Goal: Information Seeking & Learning: Learn about a topic

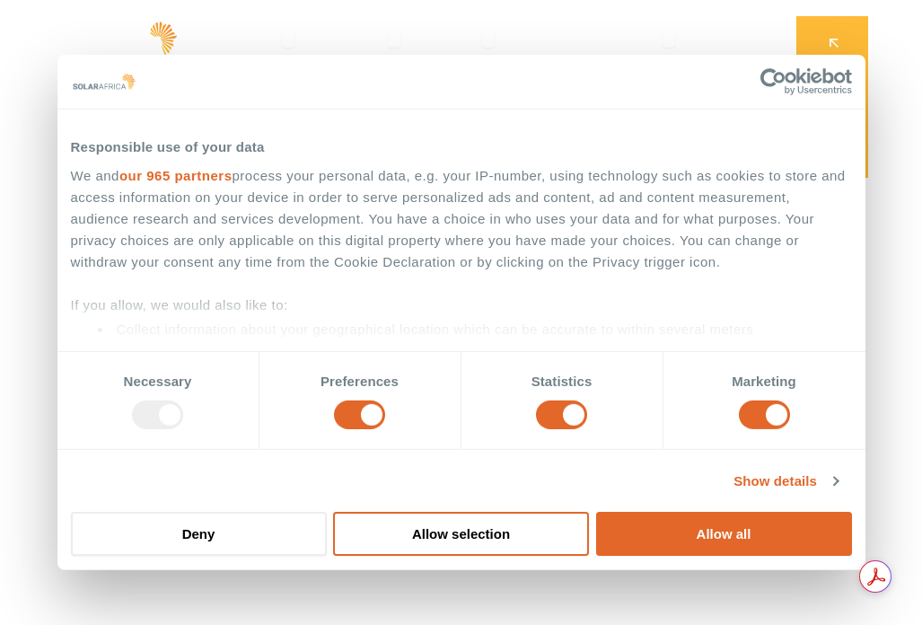
click at [702, 543] on div "SolarAfrica is proudly affiliated with" at bounding box center [461, 569] width 922 height 110
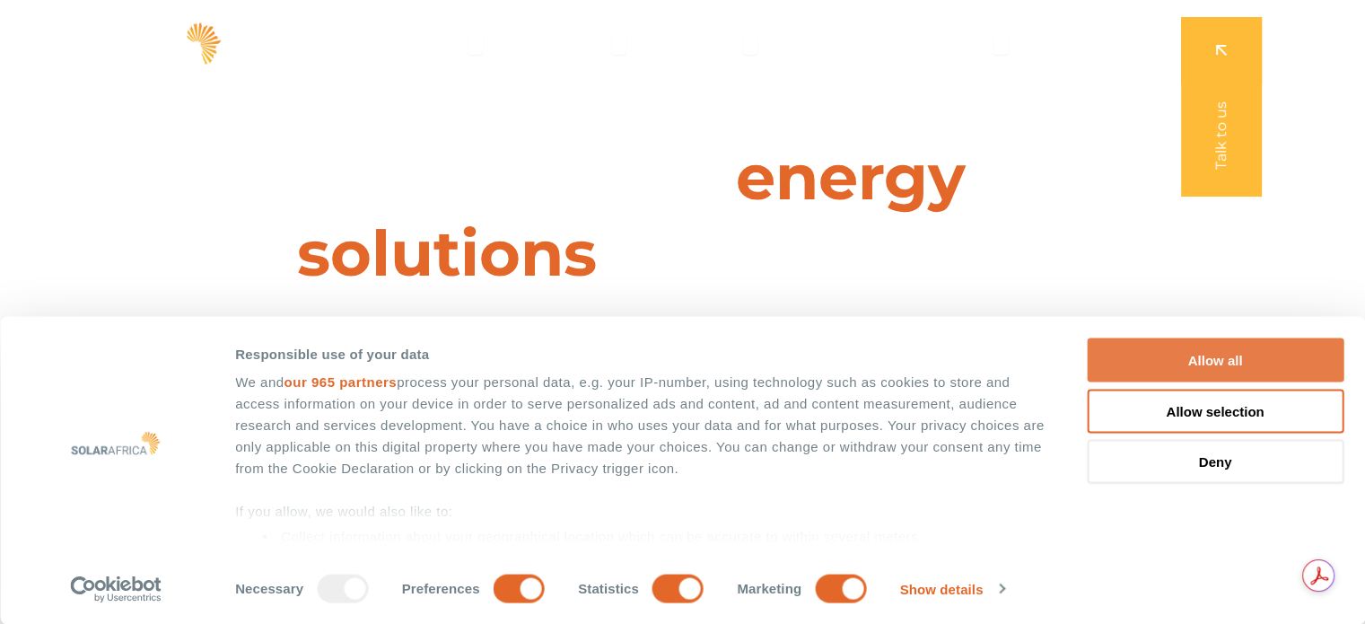
click at [921, 344] on button "Allow all" at bounding box center [1215, 360] width 257 height 44
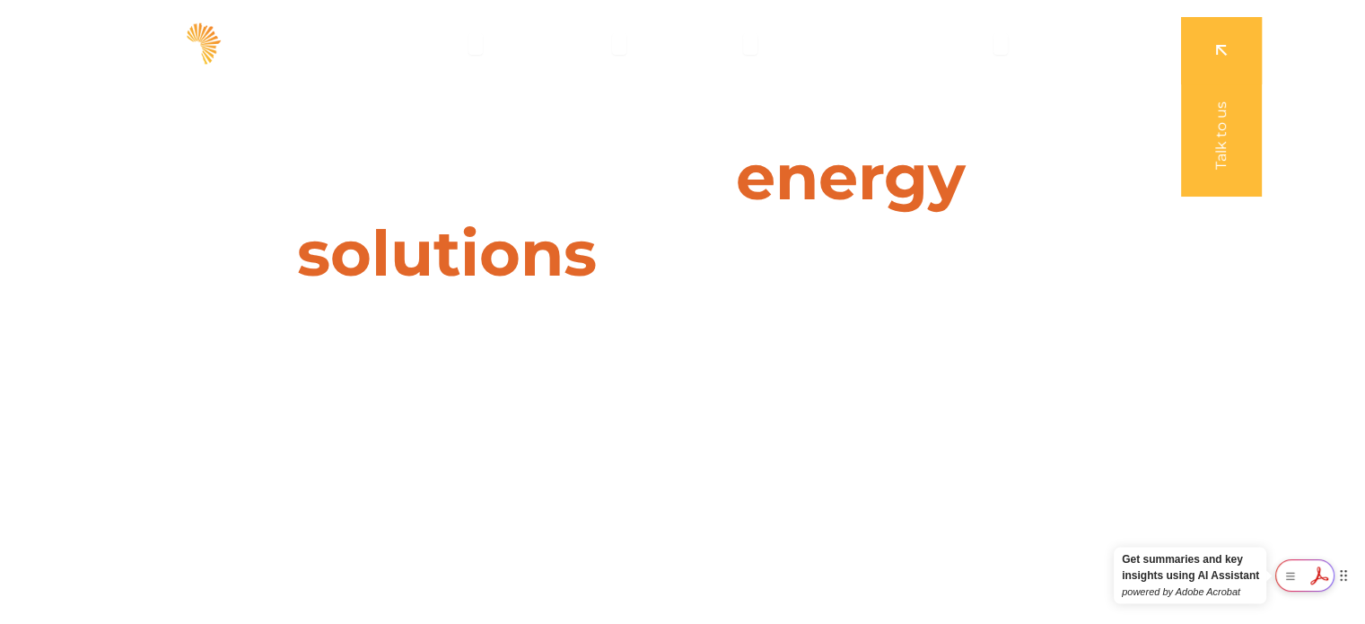
click at [921, 570] on div at bounding box center [1304, 575] width 59 height 32
click at [921, 233] on h1 "Leaders in energy solutions for businesses" at bounding box center [682, 215] width 799 height 153
click at [461, 44] on span "Solutions" at bounding box center [430, 44] width 67 height 22
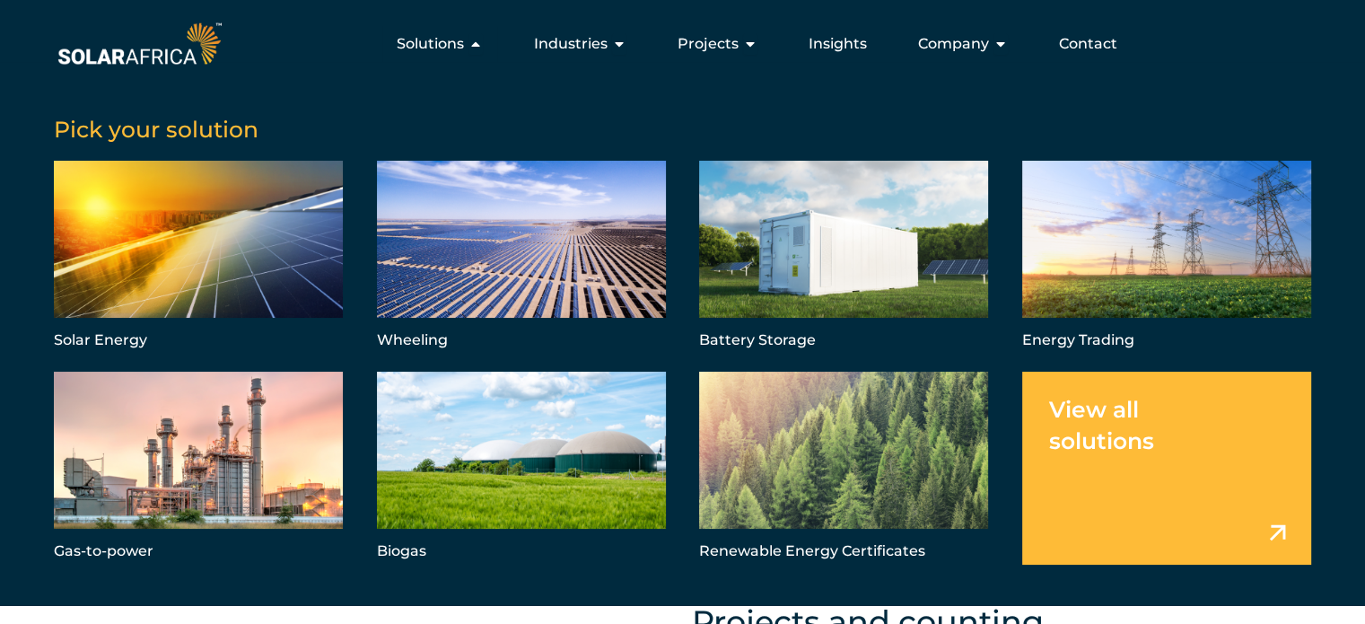
scroll to position [910, 0]
click at [921, 469] on link "Menu" at bounding box center [1166, 468] width 289 height 193
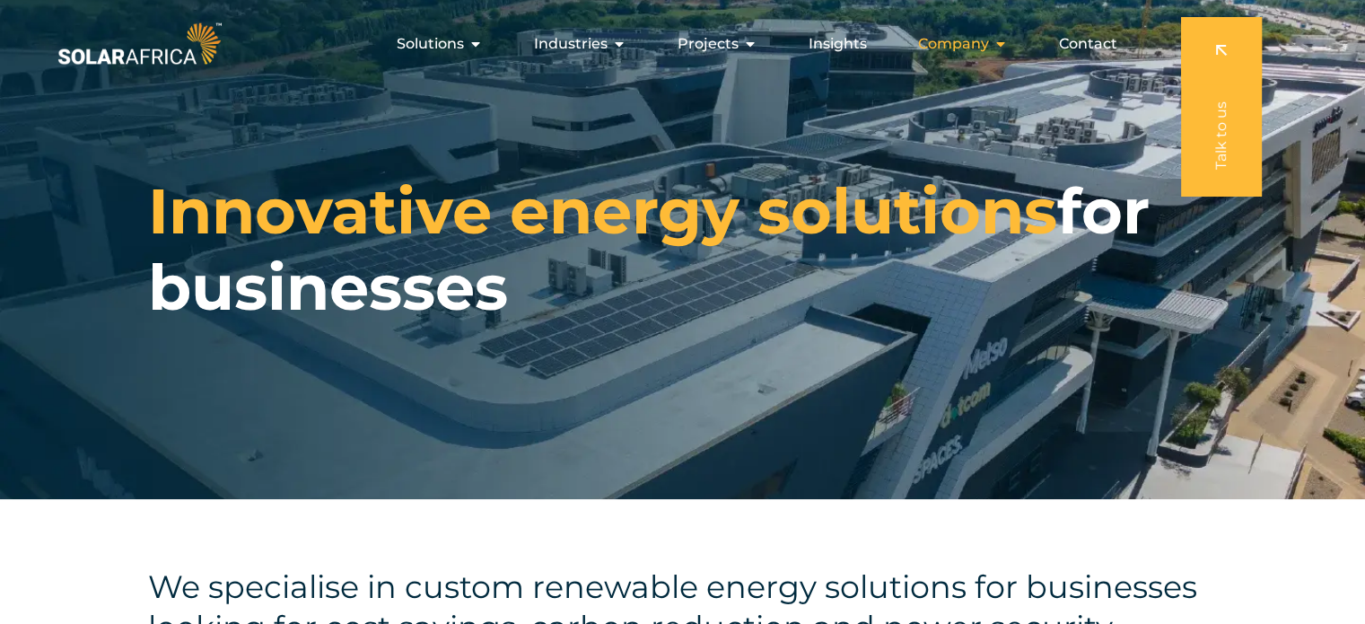
click at [983, 41] on span "Company" at bounding box center [953, 44] width 71 height 22
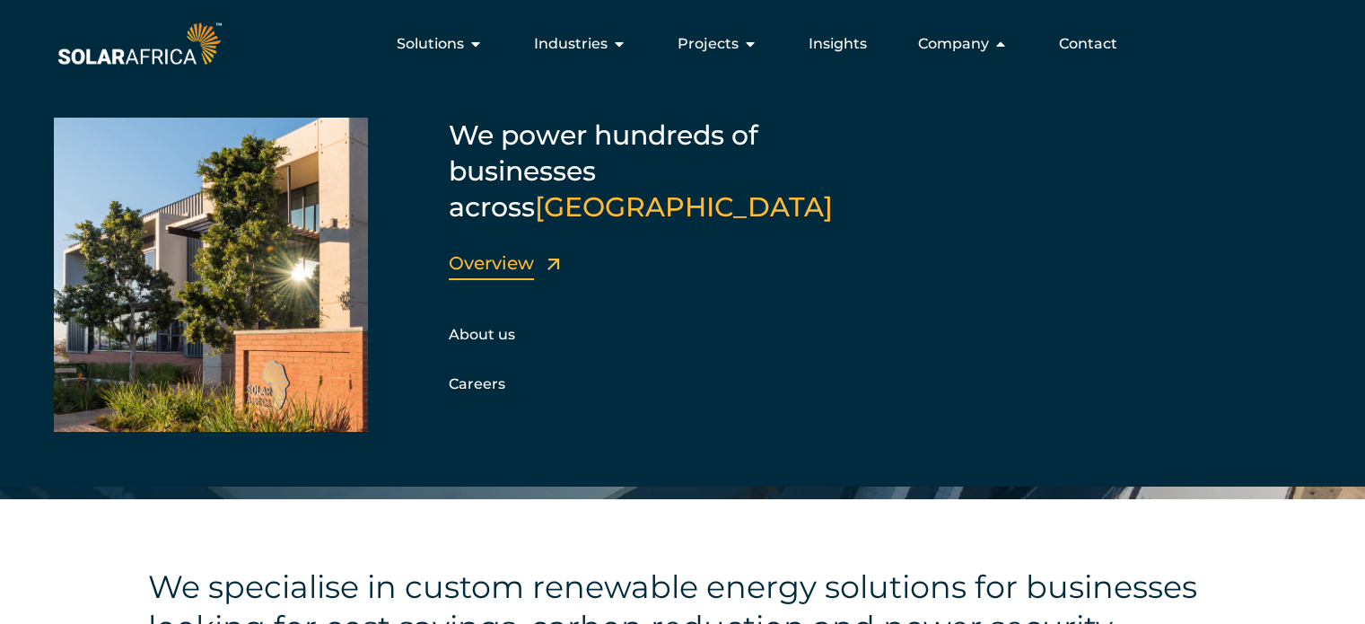
click at [513, 252] on link "Overview" at bounding box center [491, 263] width 85 height 22
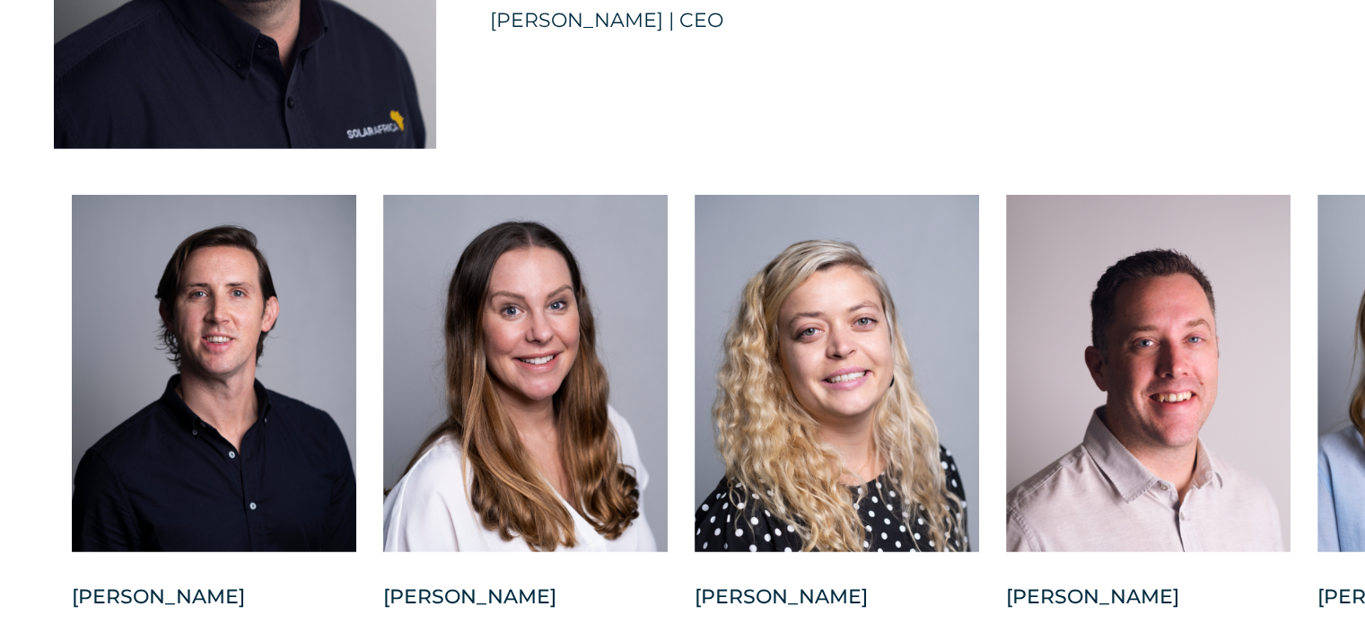
scroll to position [4452, 0]
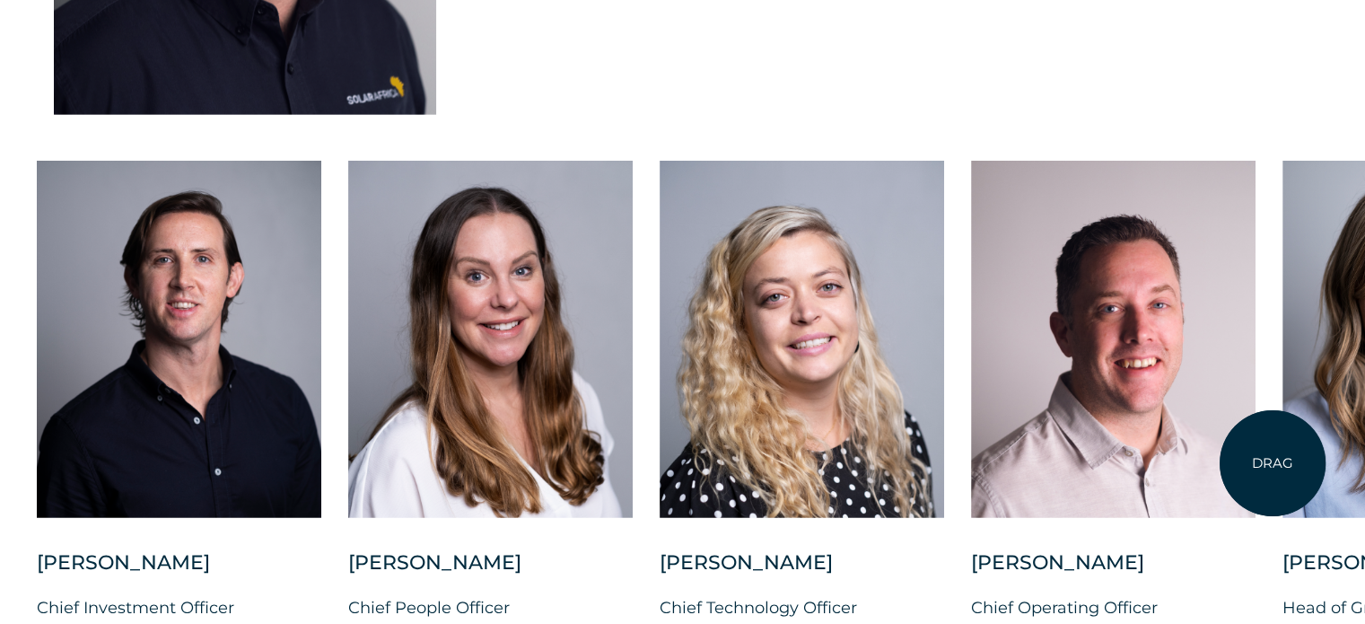
drag, startPoint x: 1308, startPoint y: 463, endPoint x: 1055, endPoint y: 494, distance: 254.0
click at [1055, 494] on div "Charl Alheit Chief Investment Officer Candice Seggie Chief People Officer Suné …" at bounding box center [1282, 419] width 2635 height 516
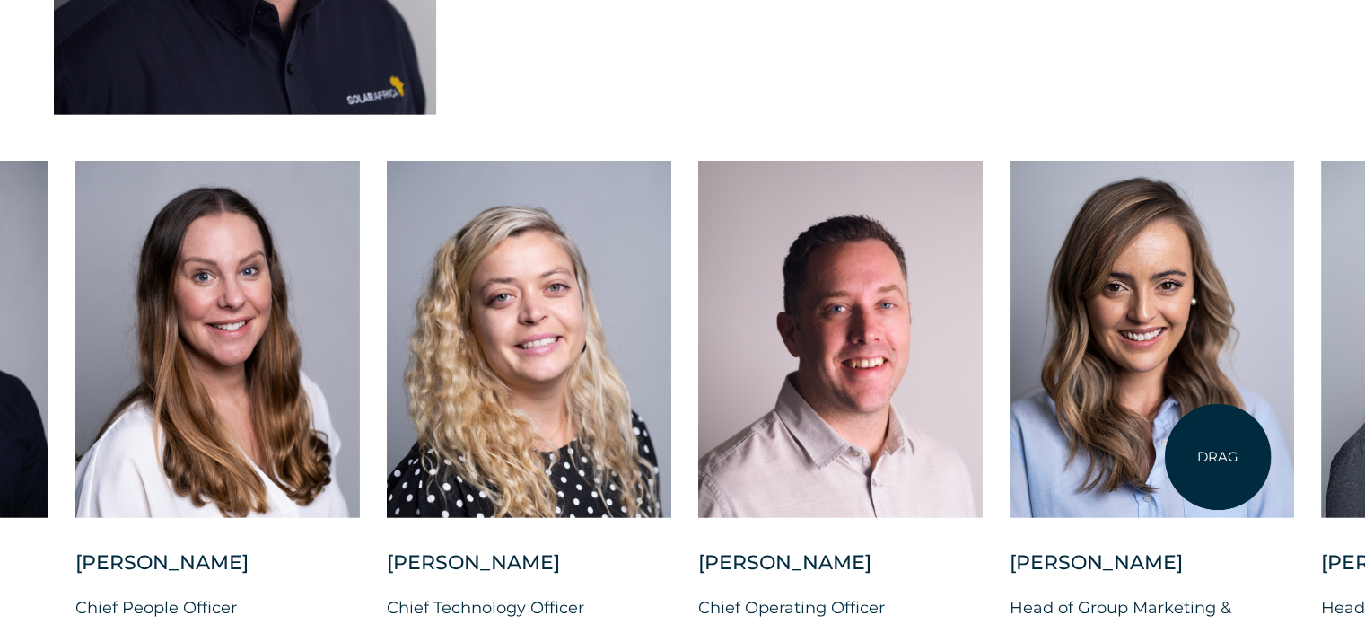
drag, startPoint x: 1218, startPoint y: 457, endPoint x: 838, endPoint y: 462, distance: 379.7
click at [1010, 462] on div at bounding box center [1152, 339] width 285 height 357
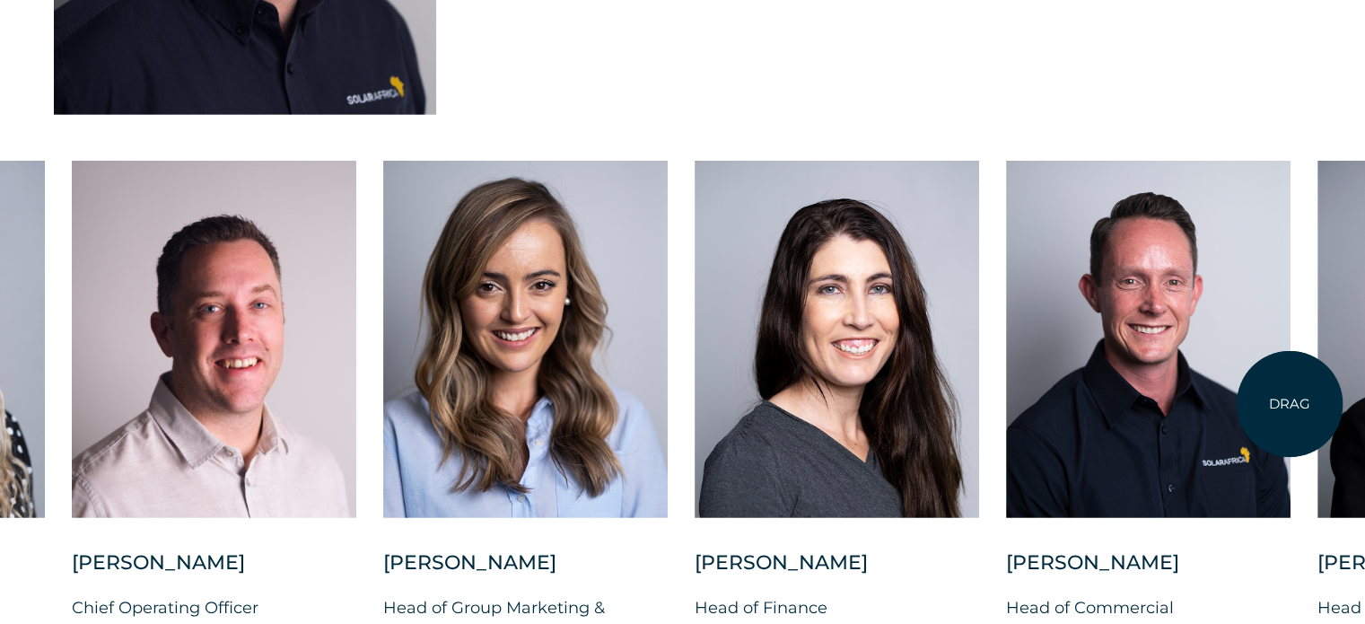
drag, startPoint x: 1290, startPoint y: 404, endPoint x: 815, endPoint y: 451, distance: 477.1
click at [1006, 451] on div at bounding box center [1148, 339] width 285 height 357
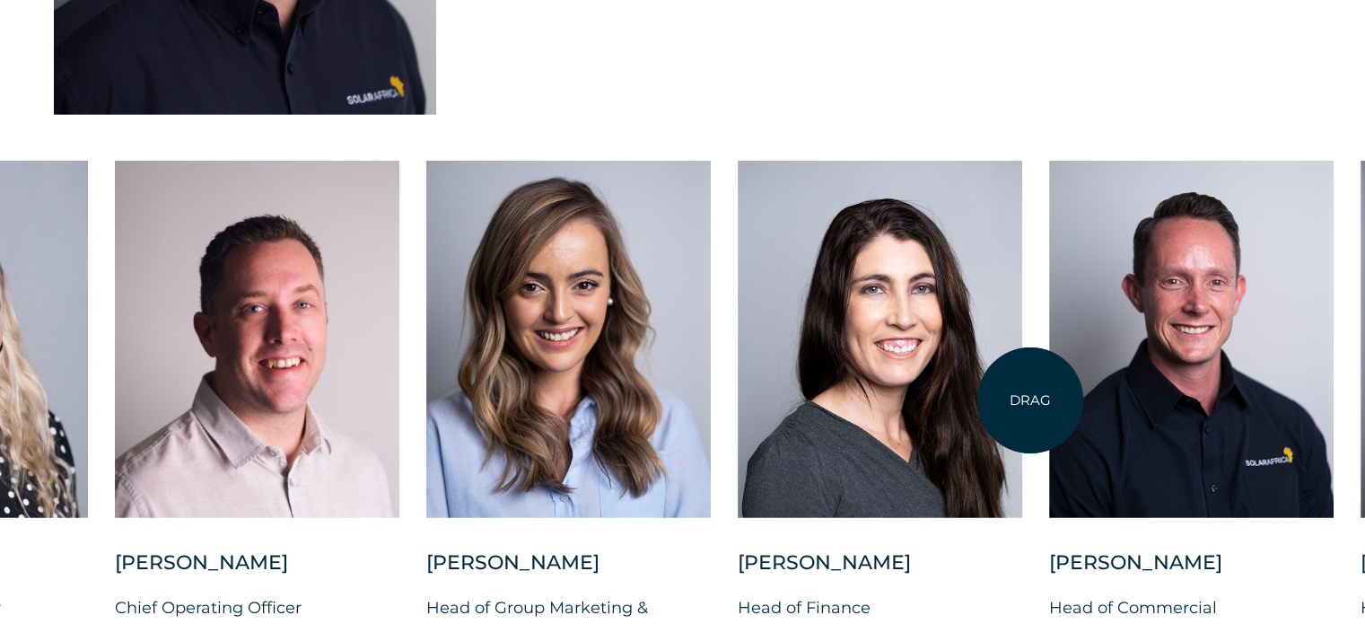
drag, startPoint x: 676, startPoint y: 433, endPoint x: 1054, endPoint y: 407, distance: 378.8
click at [1054, 407] on div "Charl Alheit Chief Investment Officer Candice Seggie Chief People Officer Suné …" at bounding box center [426, 419] width 2635 height 516
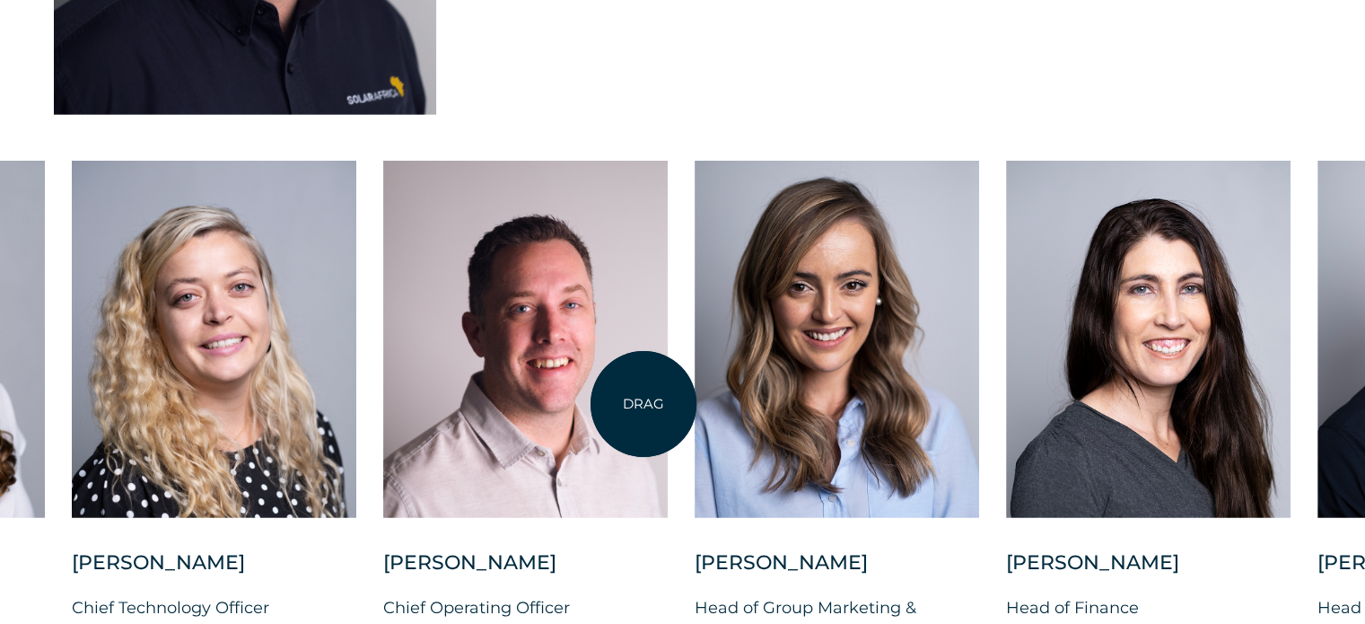
drag, startPoint x: 643, startPoint y: 404, endPoint x: 1181, endPoint y: 346, distance: 540.7
click at [668, 346] on div at bounding box center [525, 339] width 285 height 357
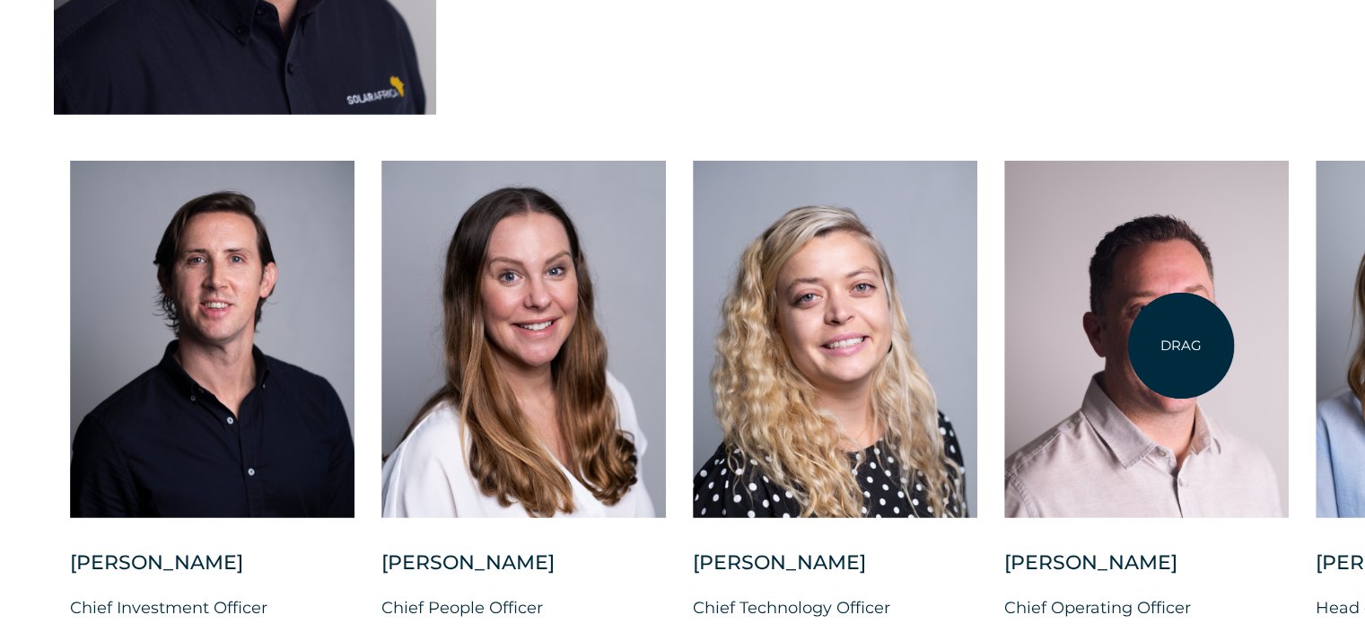
click at [1181, 346] on div at bounding box center [1146, 339] width 285 height 357
drag, startPoint x: 1181, startPoint y: 346, endPoint x: 1378, endPoint y: 318, distance: 198.5
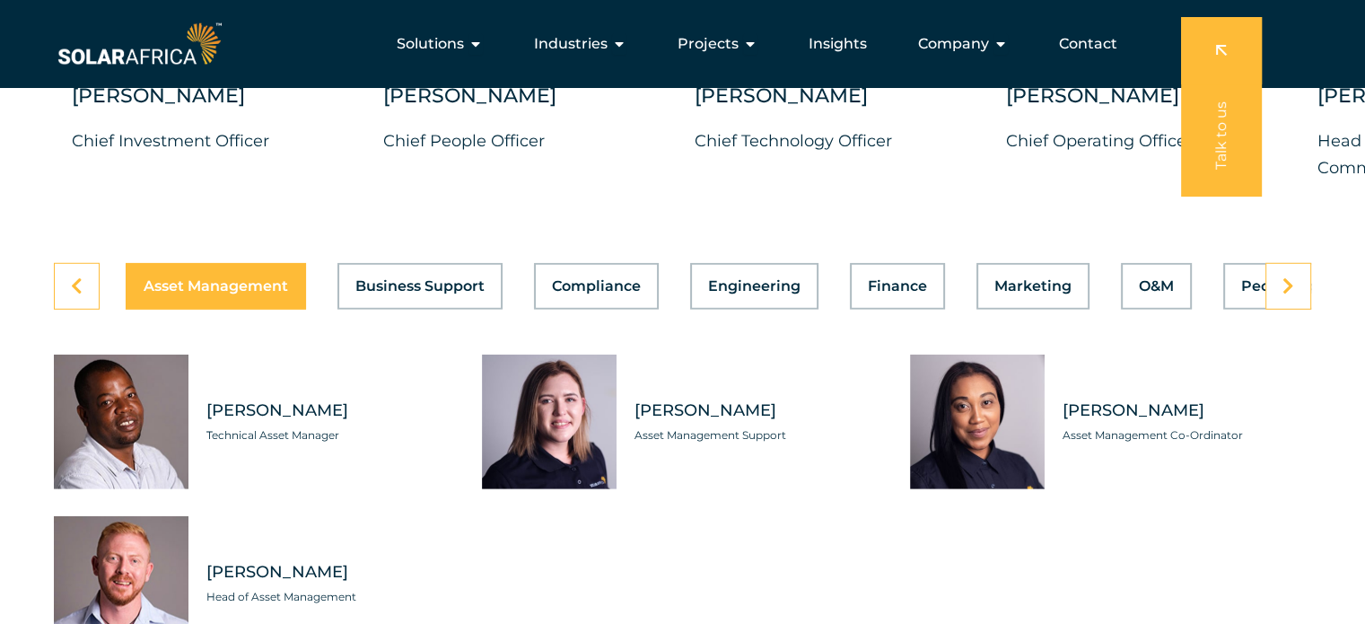
scroll to position [4883, 0]
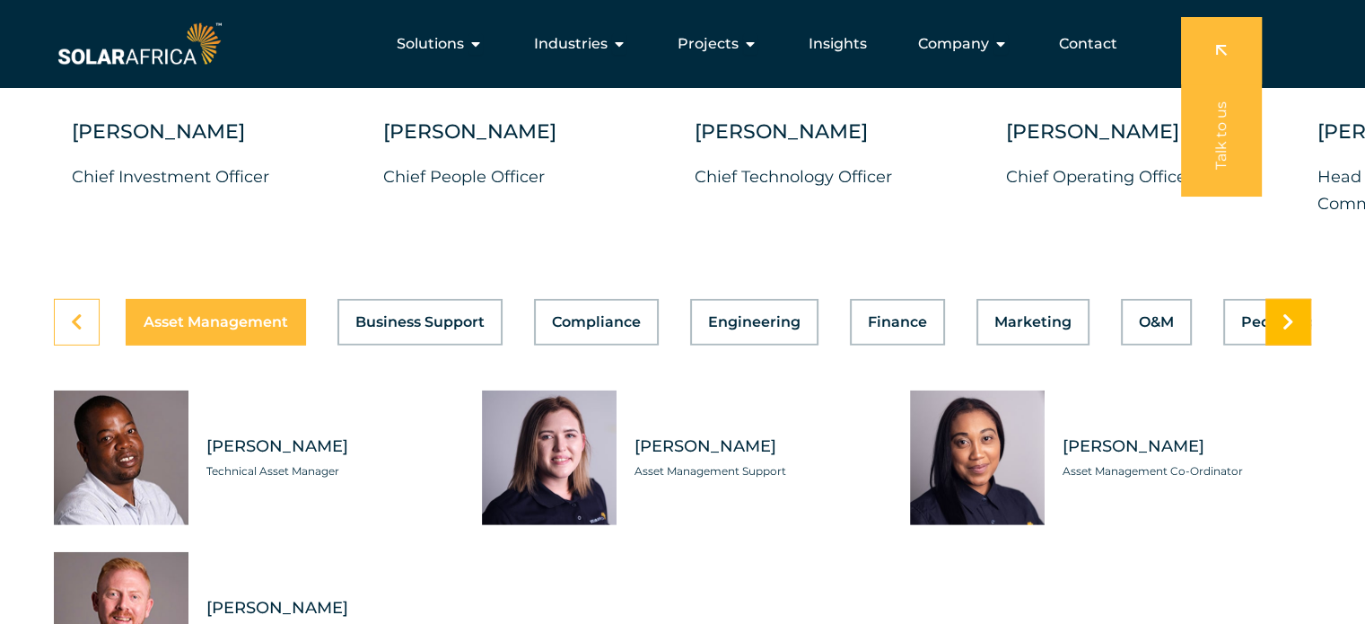
click at [1287, 313] on icon at bounding box center [1288, 322] width 12 height 18
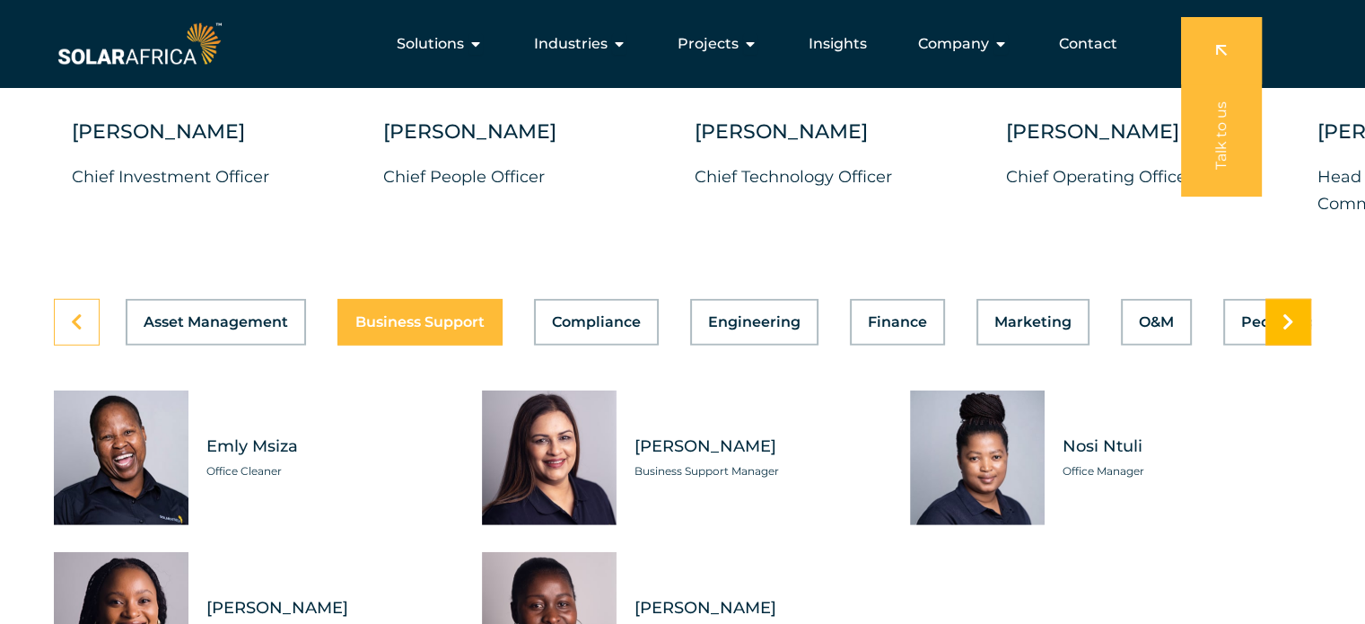
scroll to position [4884, 0]
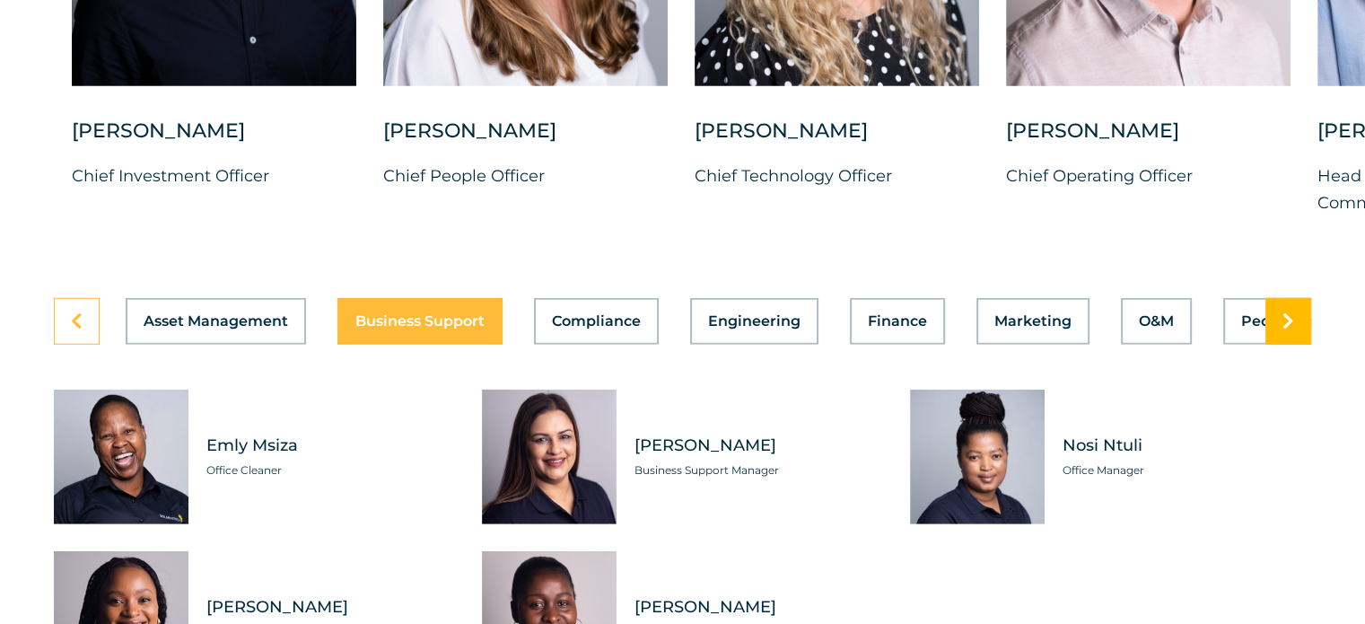
click at [1287, 312] on icon at bounding box center [1288, 321] width 12 height 18
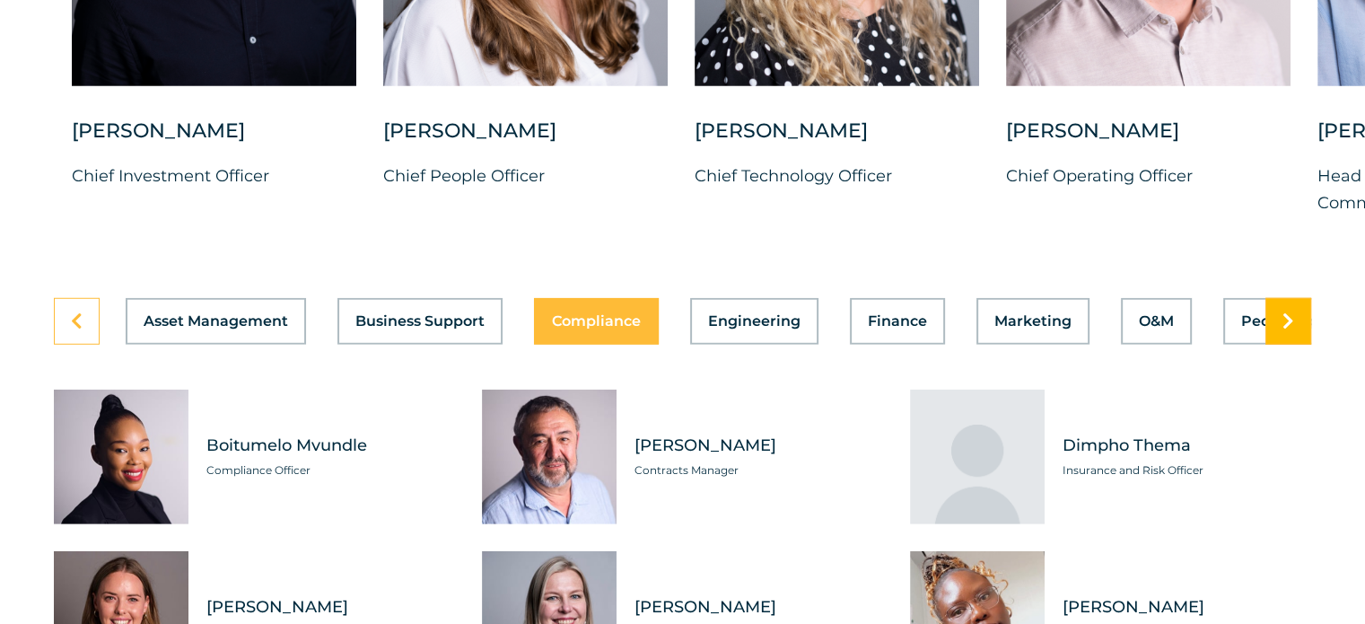
click at [1287, 312] on icon at bounding box center [1288, 321] width 12 height 18
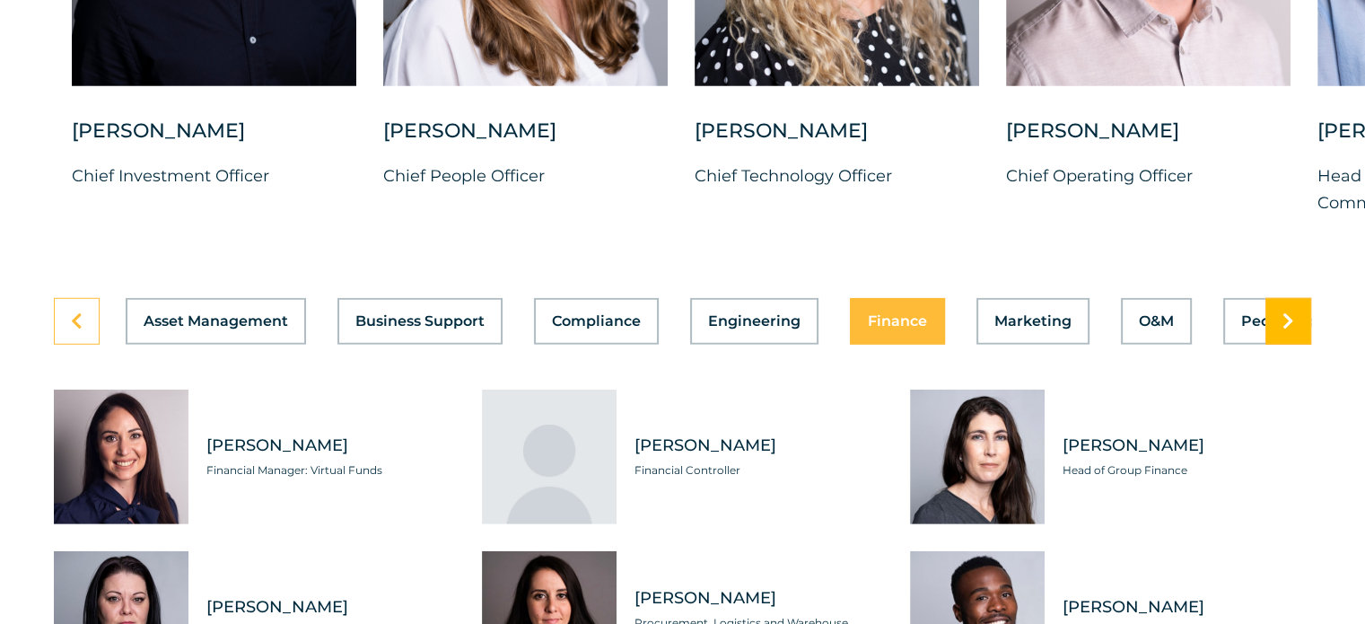
click at [1287, 312] on icon at bounding box center [1288, 321] width 12 height 18
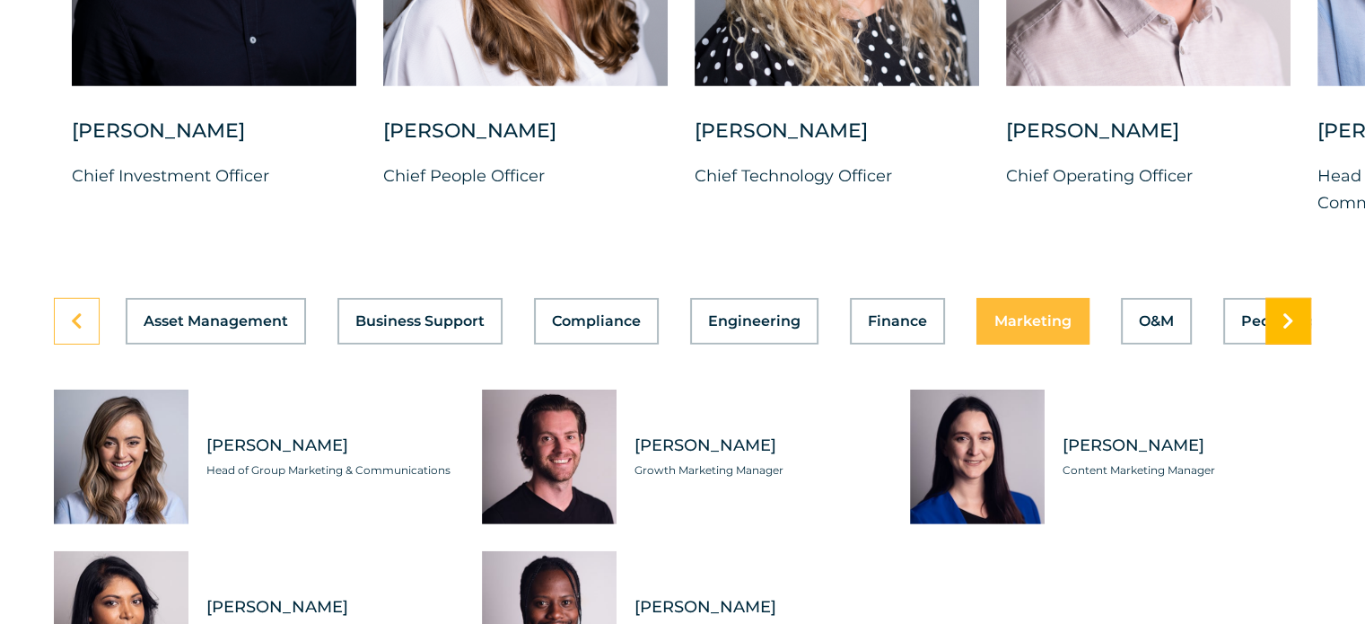
click at [1287, 312] on icon at bounding box center [1288, 321] width 12 height 18
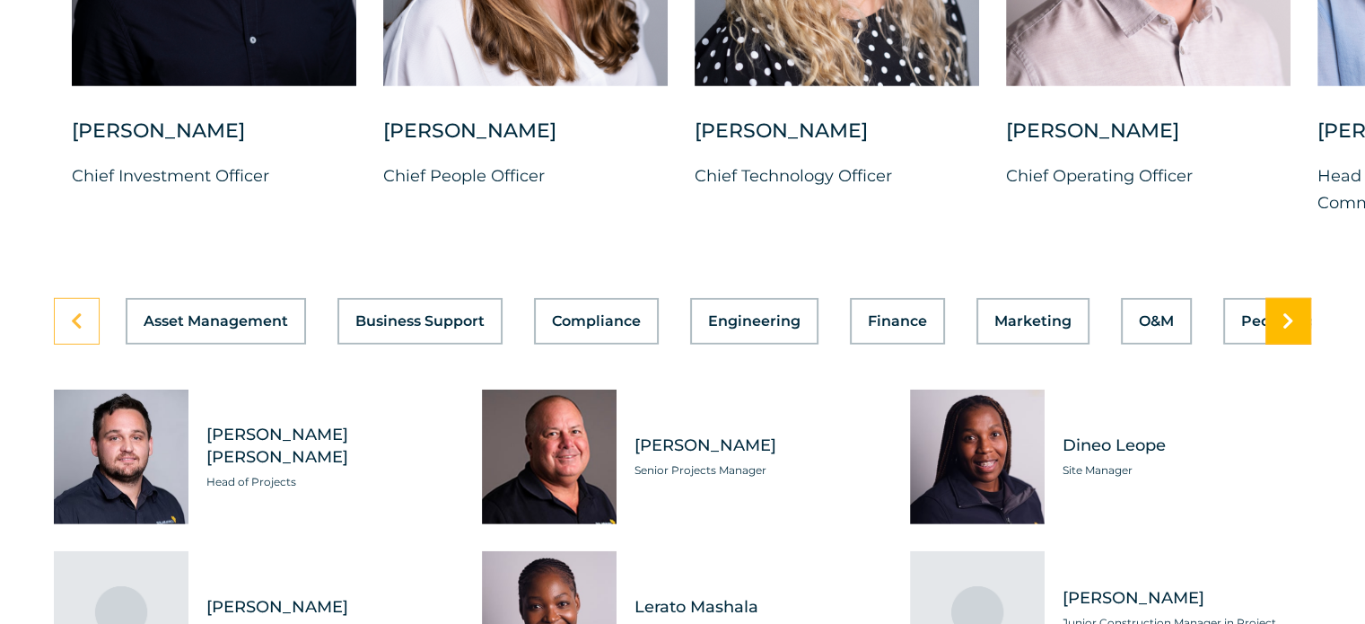
click at [1287, 312] on icon at bounding box center [1288, 321] width 12 height 18
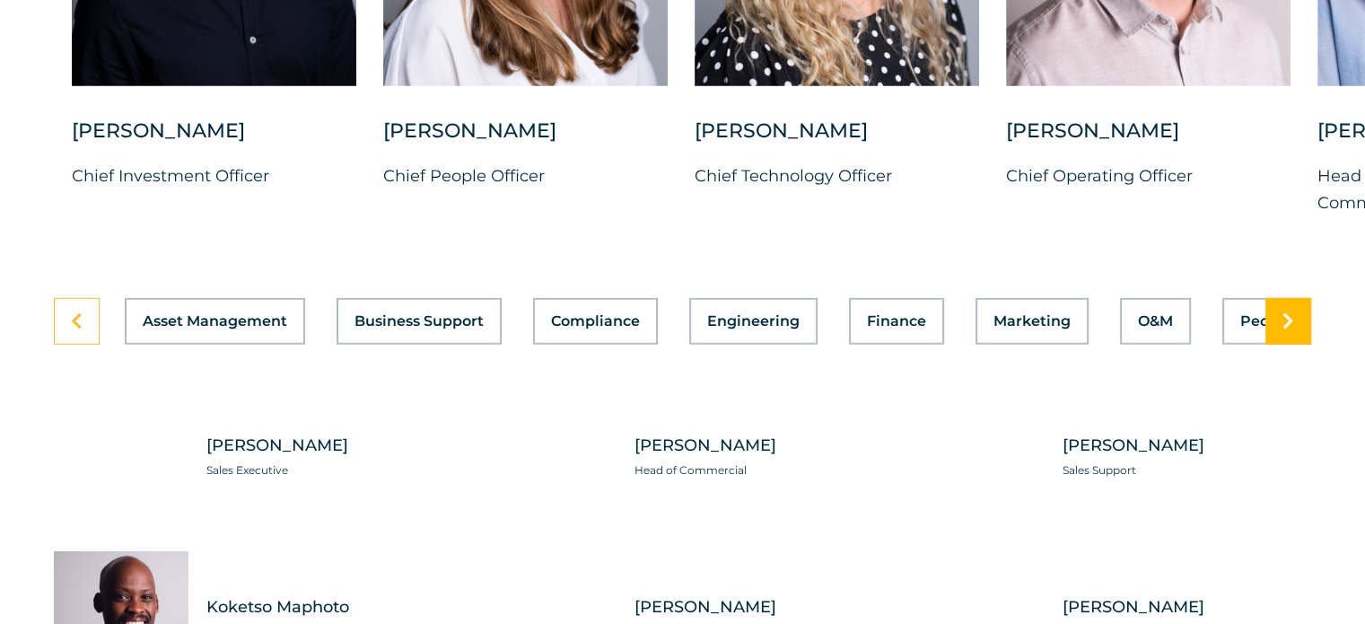
click at [1287, 312] on icon at bounding box center [1288, 321] width 12 height 18
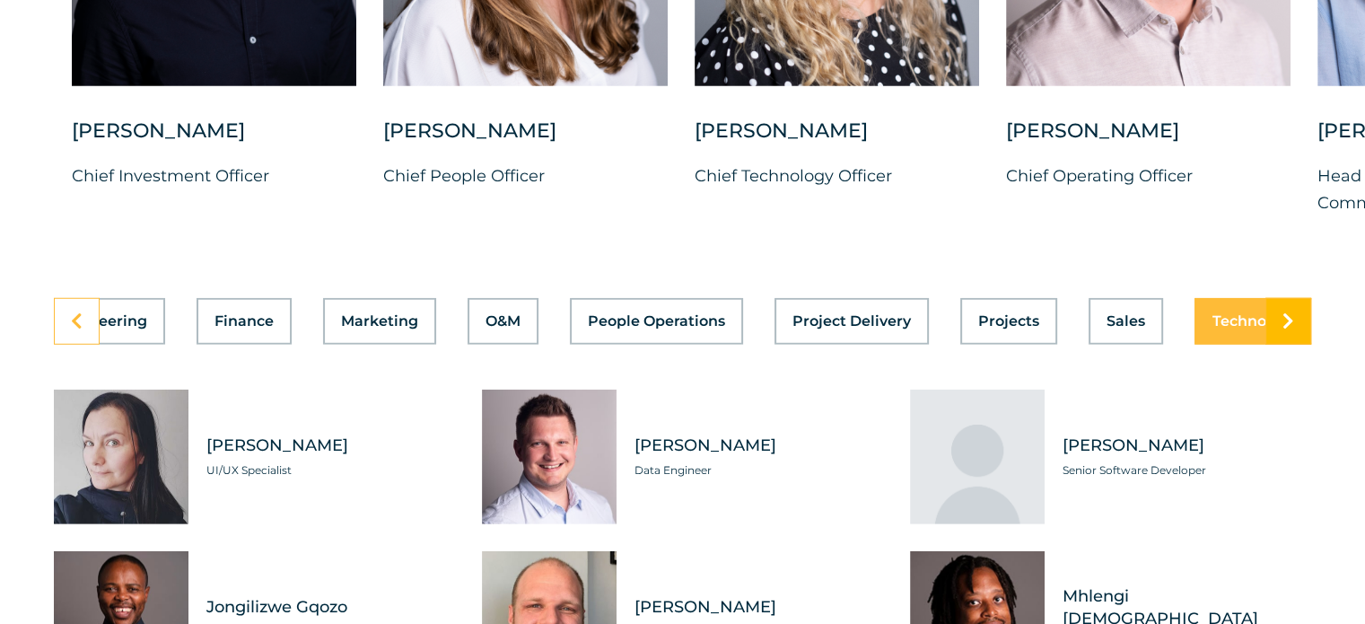
scroll to position [0, 717]
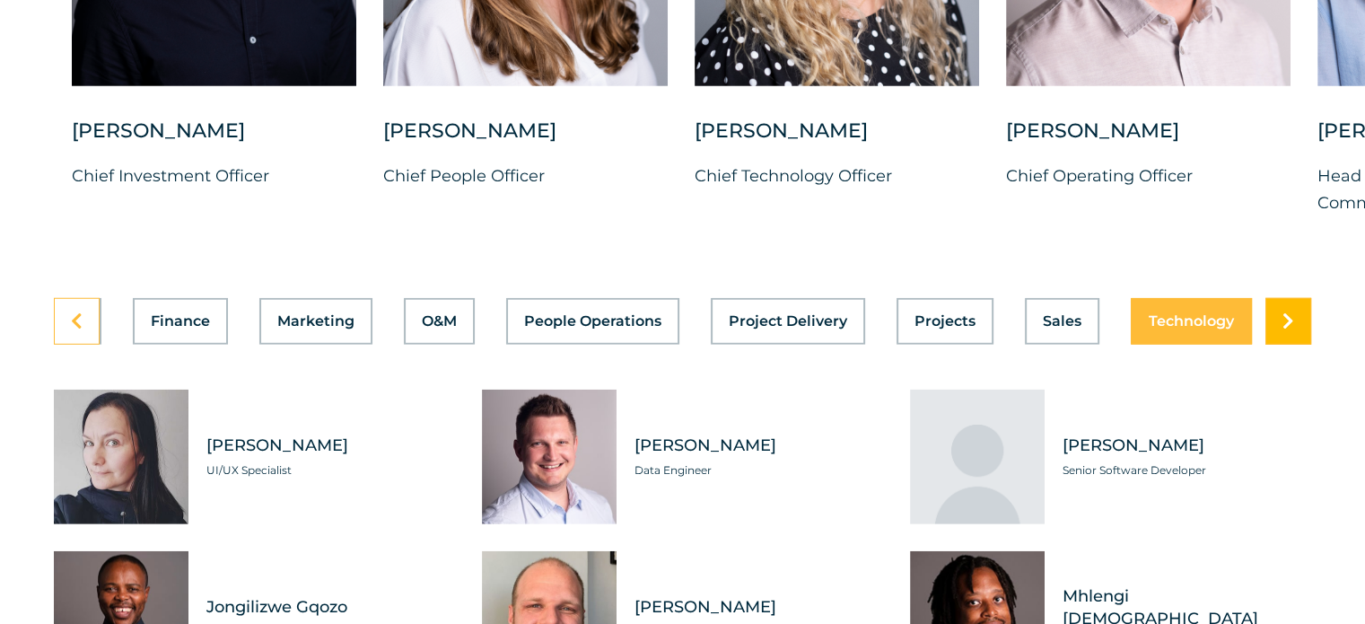
click at [1287, 312] on icon at bounding box center [1288, 321] width 12 height 18
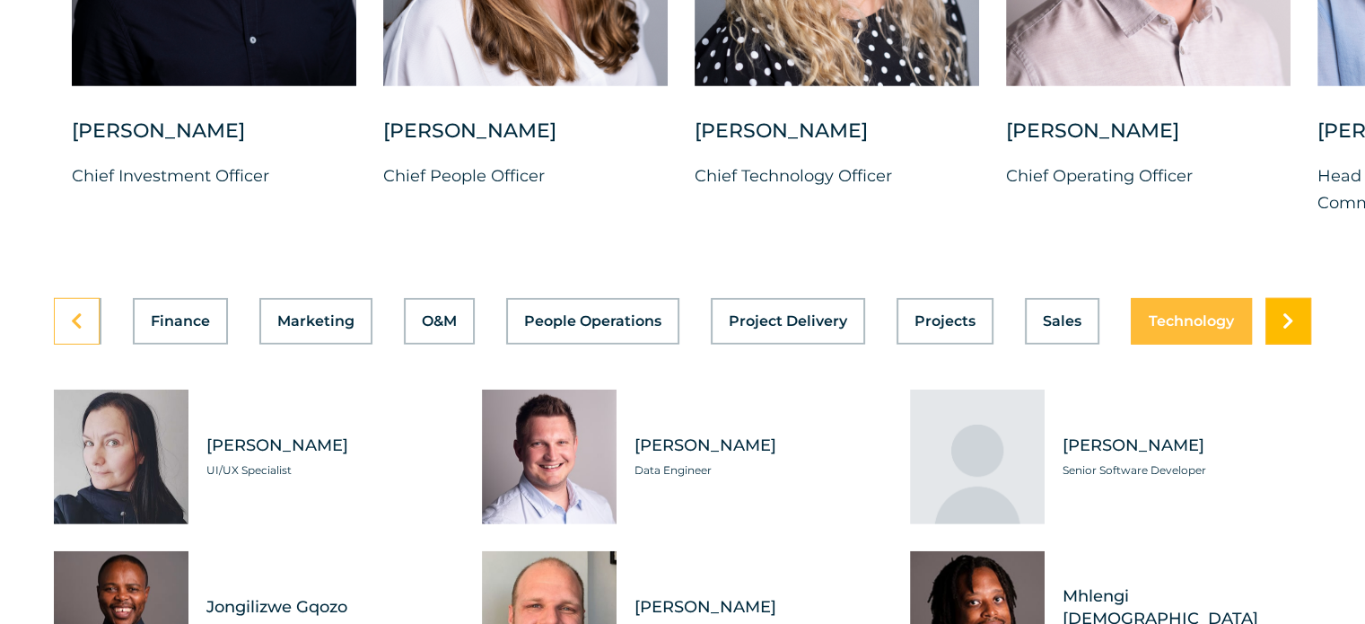
click at [1287, 312] on icon at bounding box center [1288, 321] width 12 height 18
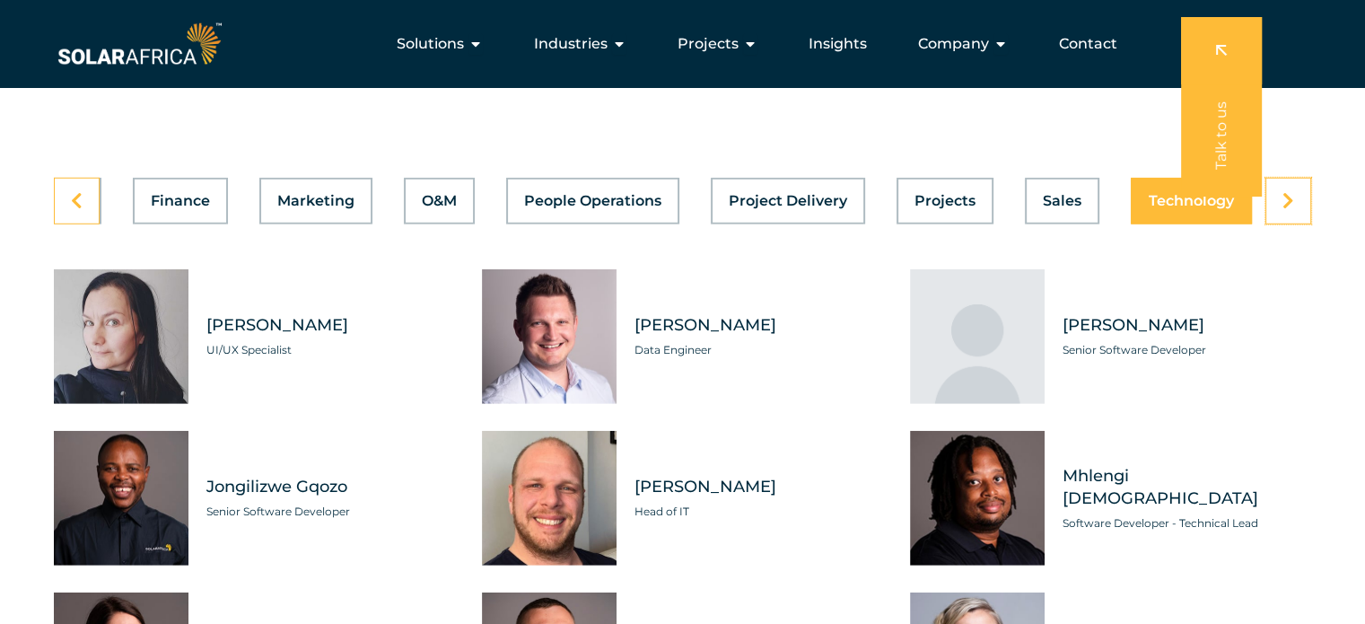
scroll to position [4985, 0]
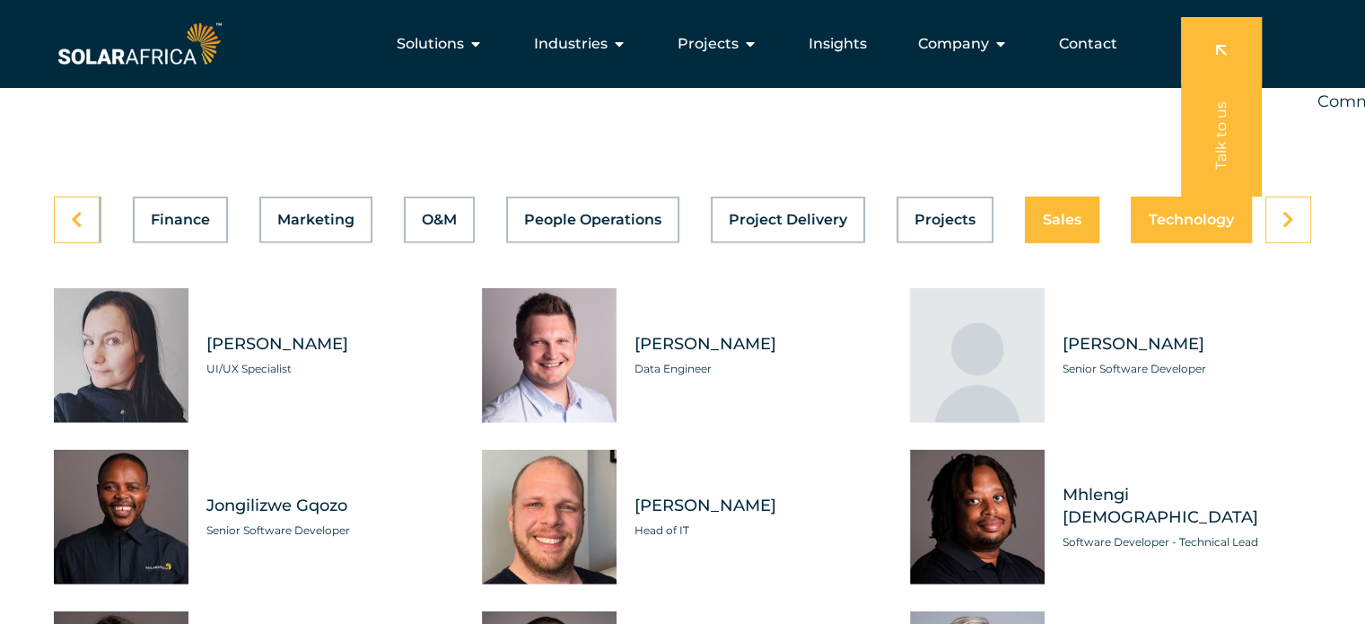
click at [1050, 213] on span "Sales" at bounding box center [1062, 220] width 39 height 14
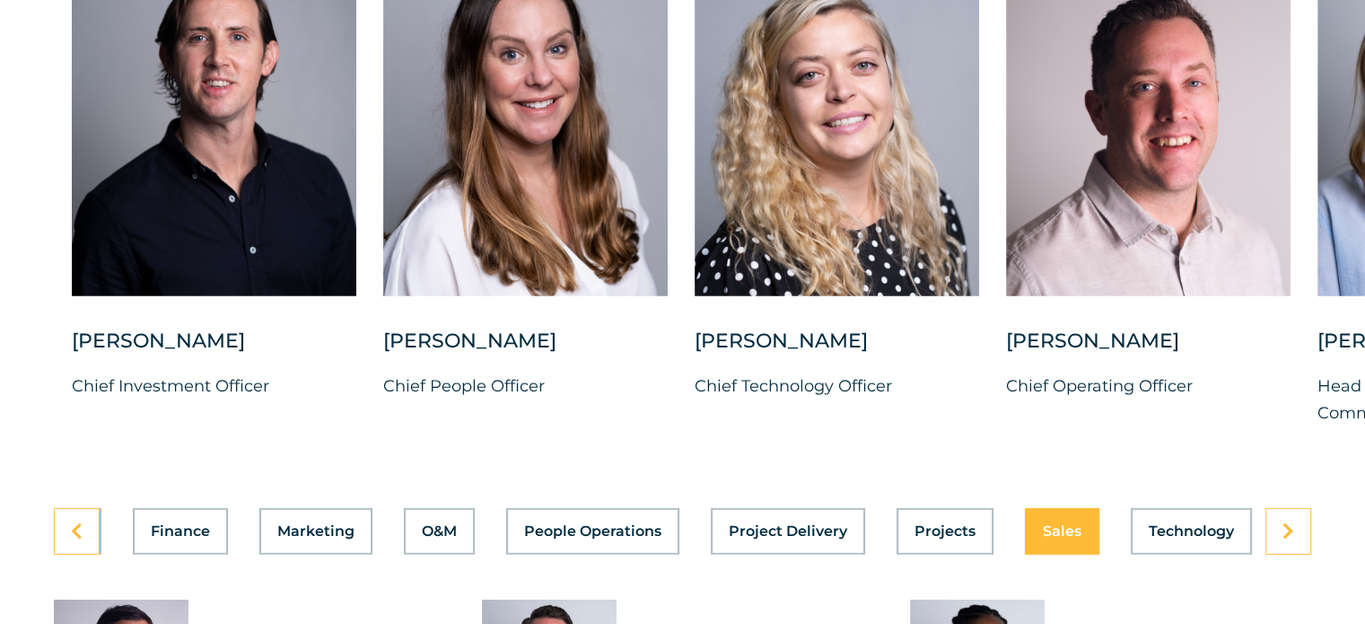
scroll to position [4702, 0]
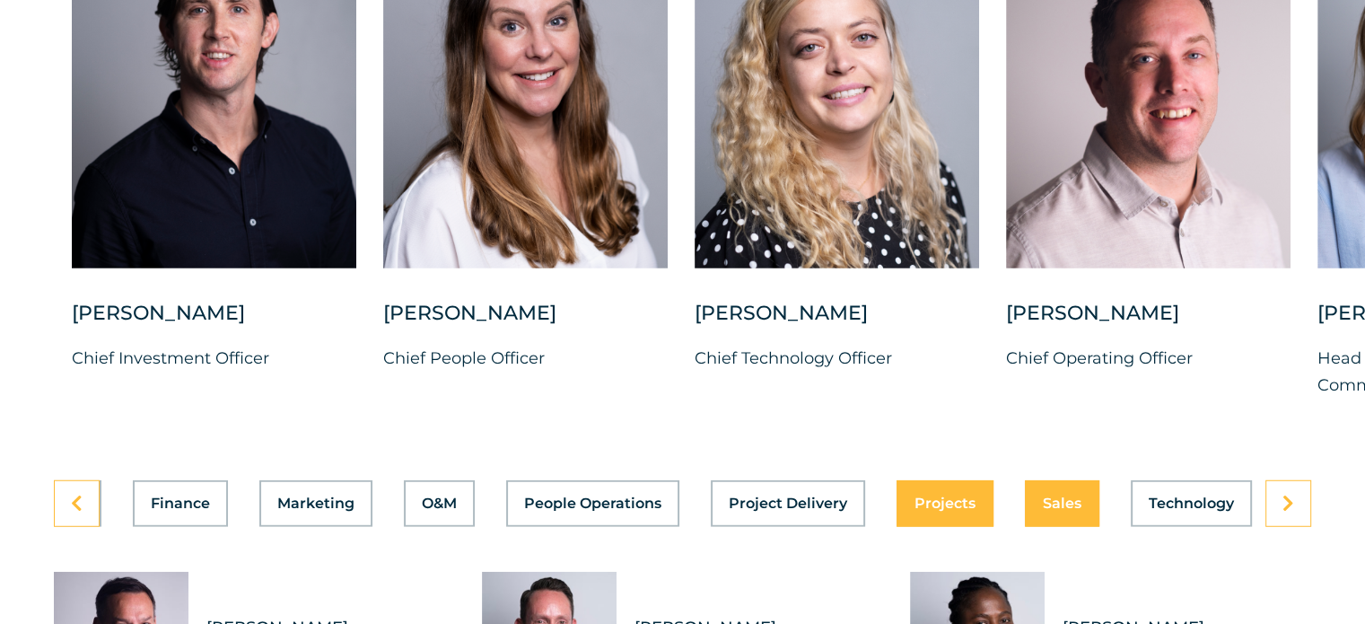
click at [939, 504] on button "Projects" at bounding box center [945, 503] width 97 height 47
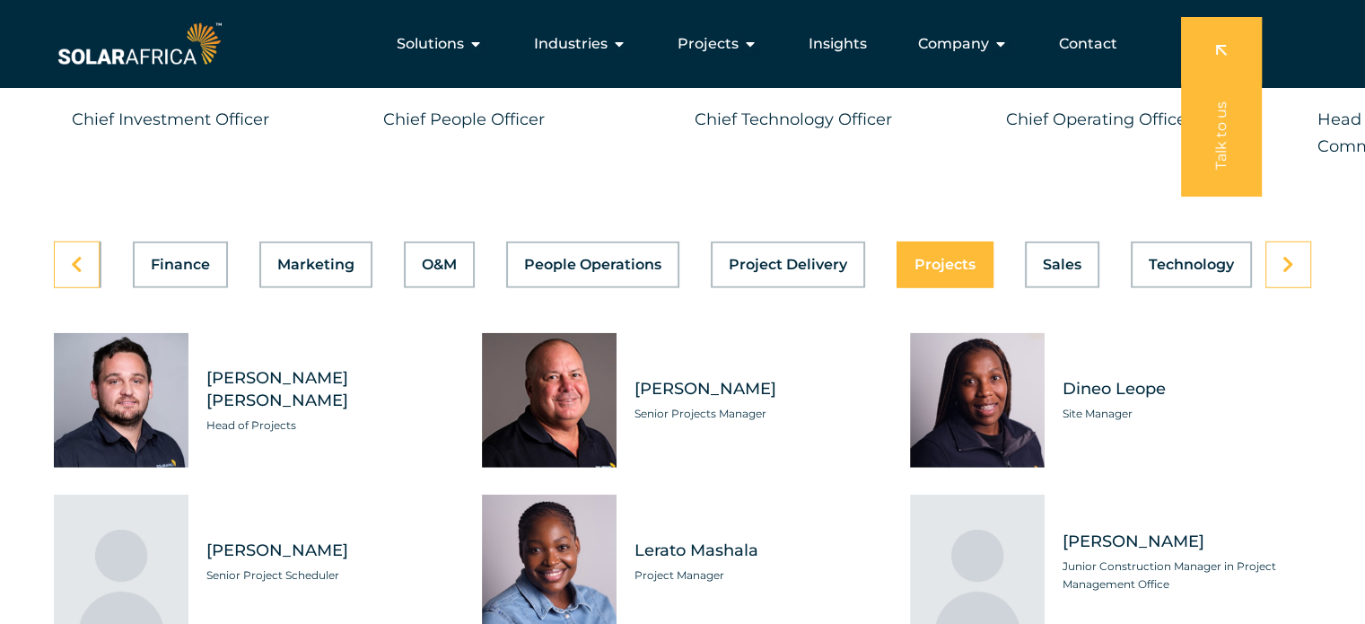
scroll to position [4959, 0]
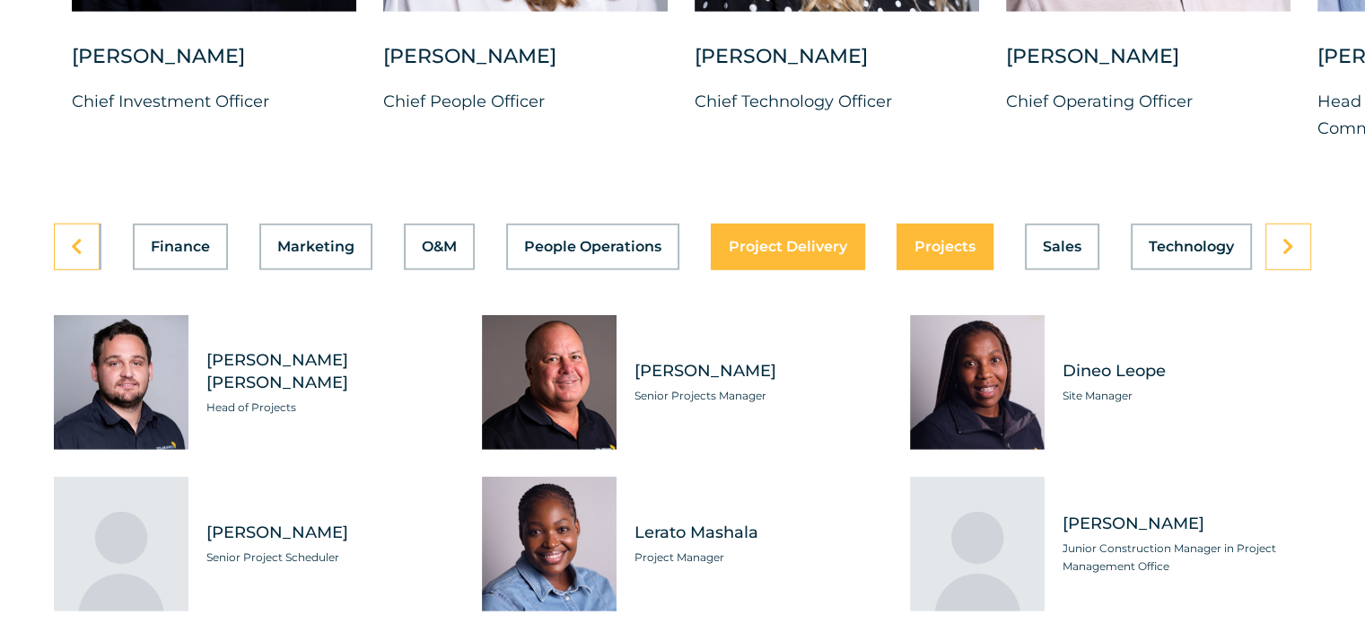
click at [772, 240] on span "Project Delivery" at bounding box center [788, 247] width 118 height 14
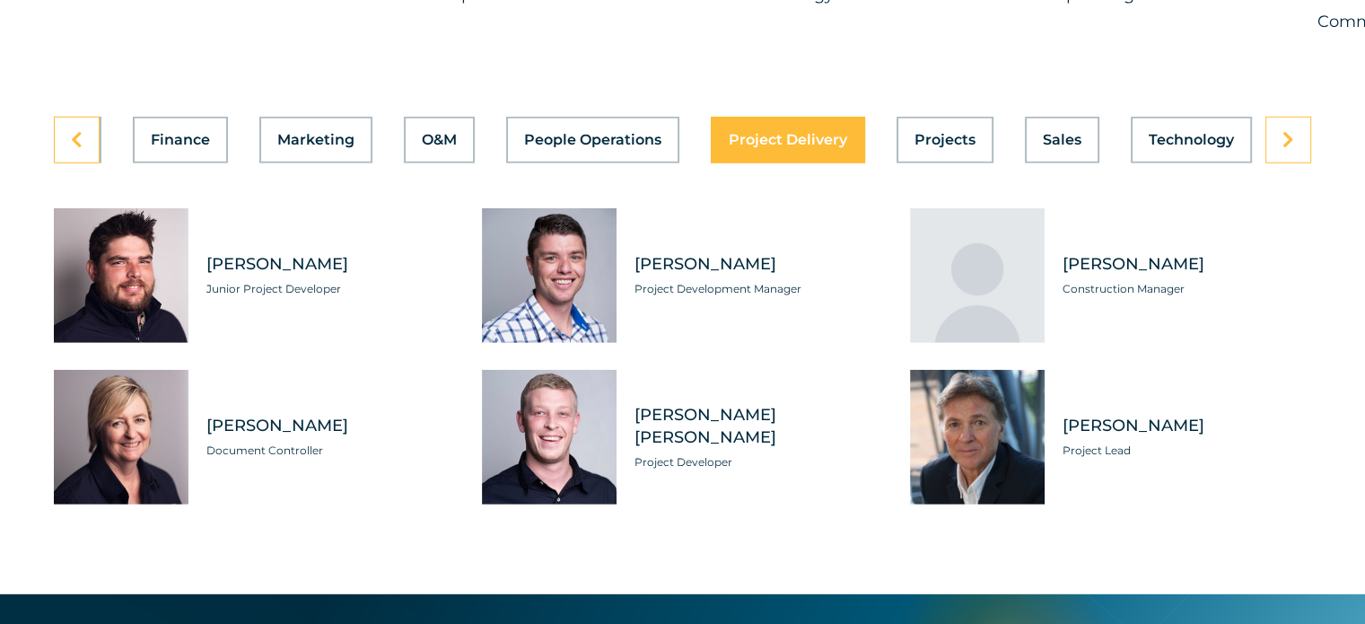
scroll to position [5074, 0]
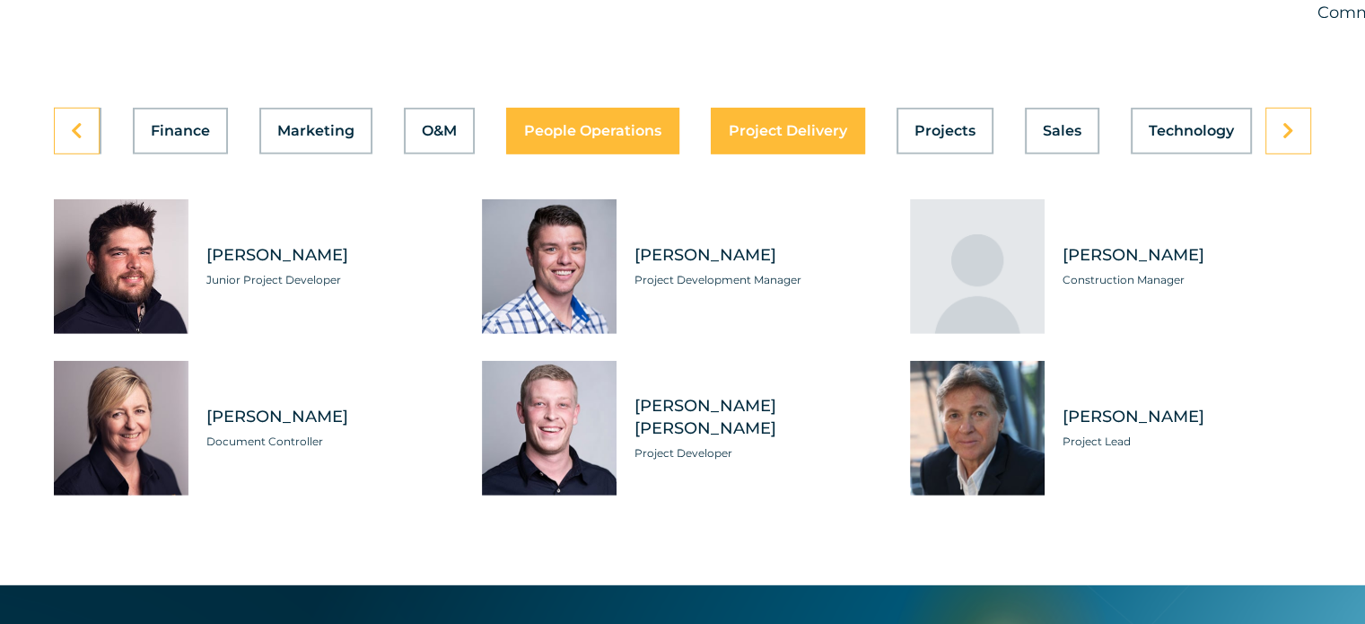
click at [583, 124] on span "People Operations" at bounding box center [592, 131] width 137 height 14
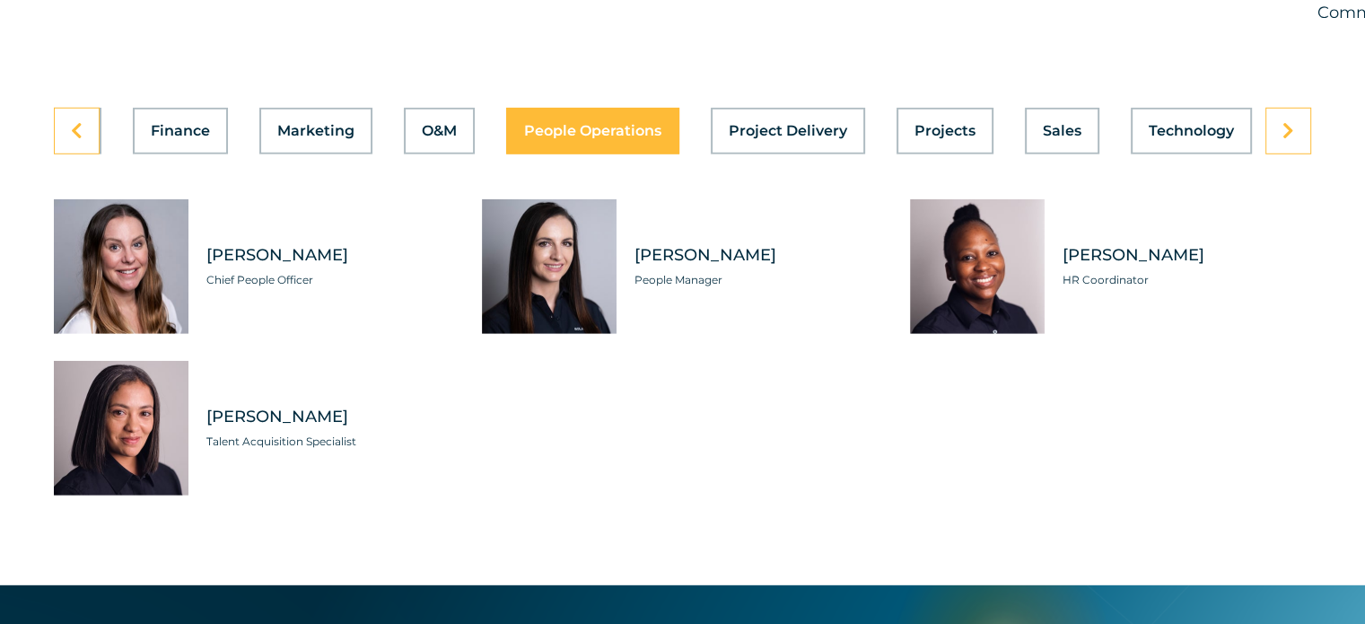
scroll to position [0, 717]
click at [437, 124] on span "O&M" at bounding box center [439, 131] width 35 height 14
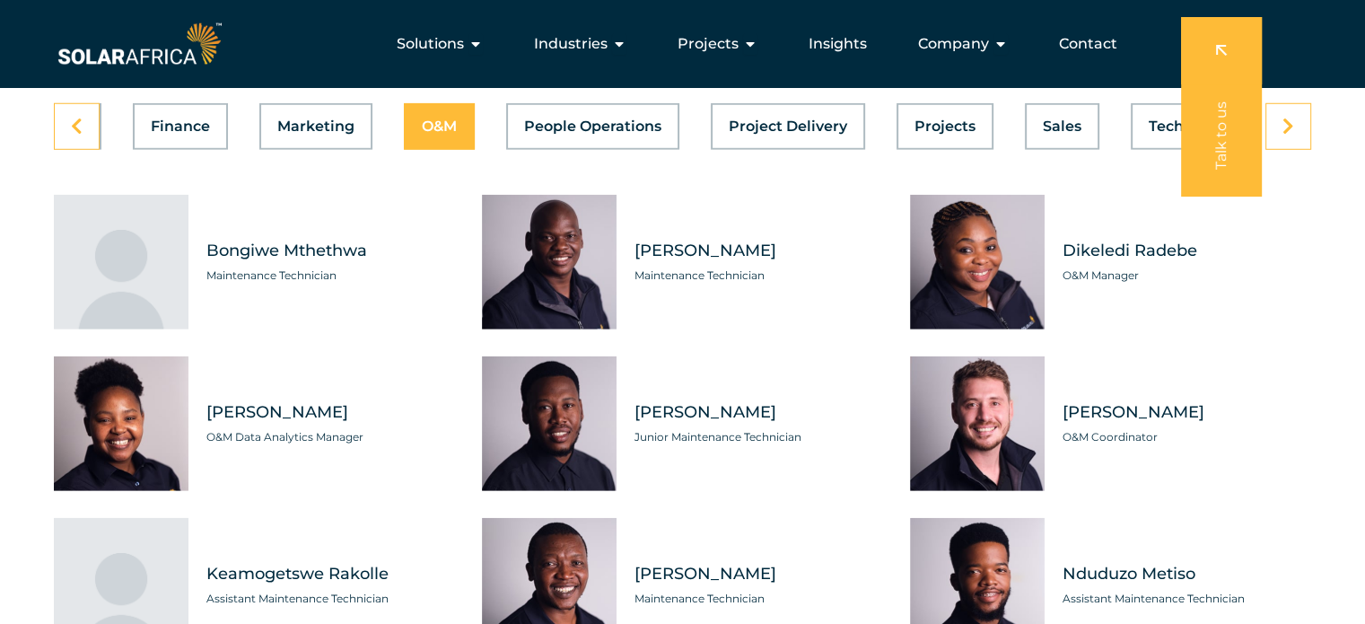
scroll to position [5042, 0]
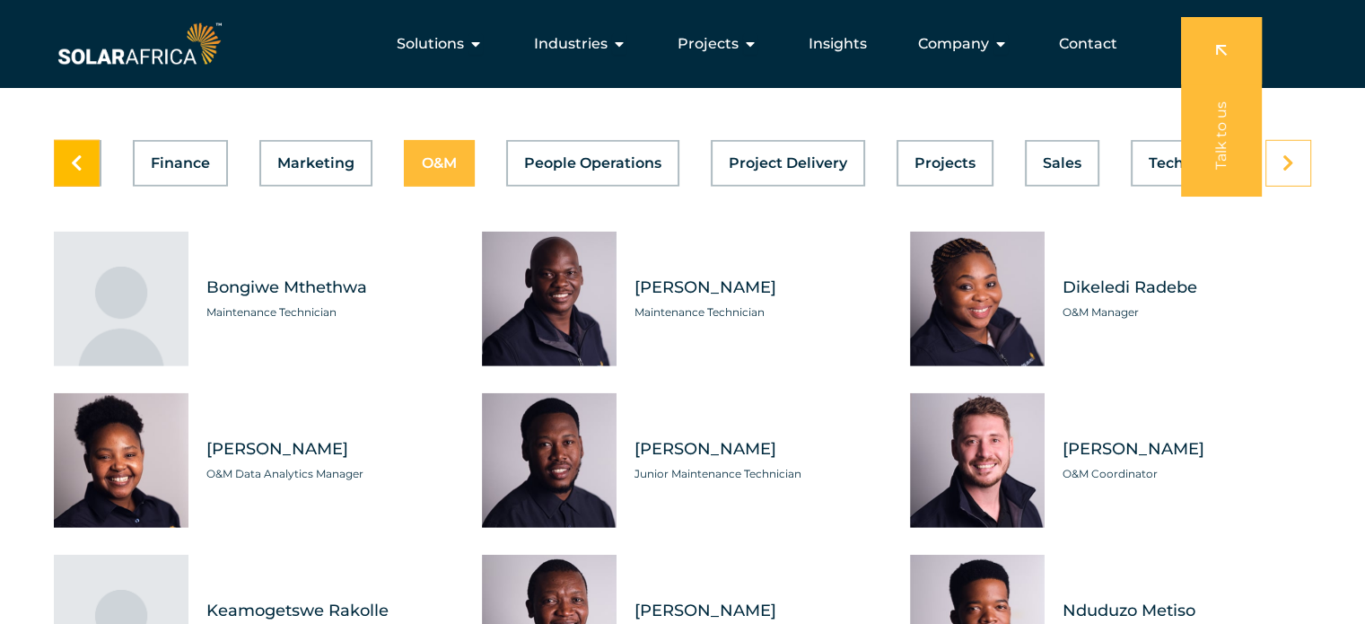
click at [86, 147] on link at bounding box center [77, 163] width 46 height 47
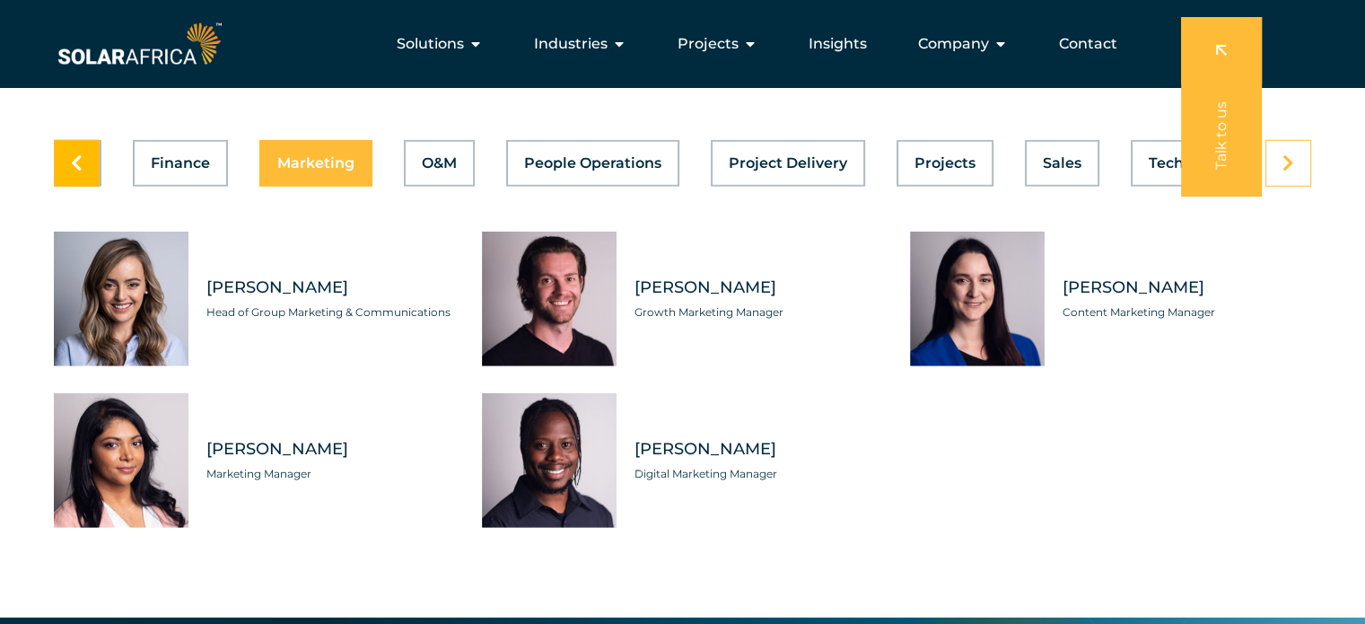
click at [86, 147] on link at bounding box center [77, 163] width 46 height 47
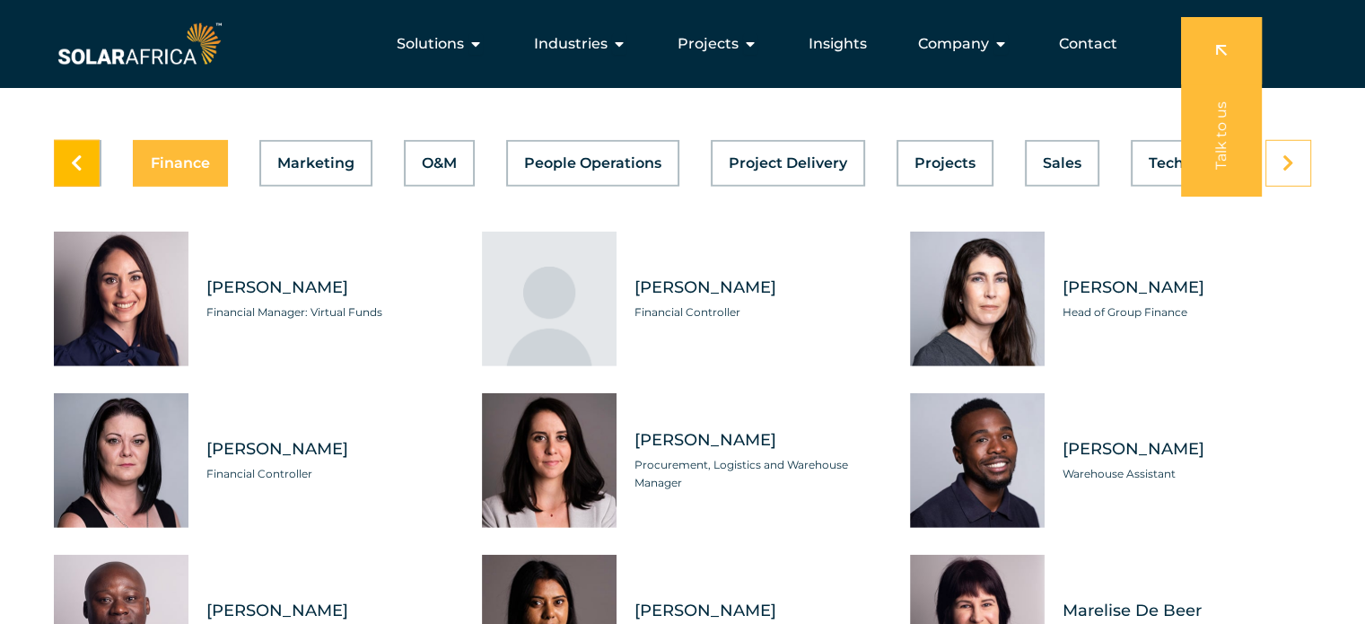
click at [86, 147] on link at bounding box center [77, 163] width 46 height 47
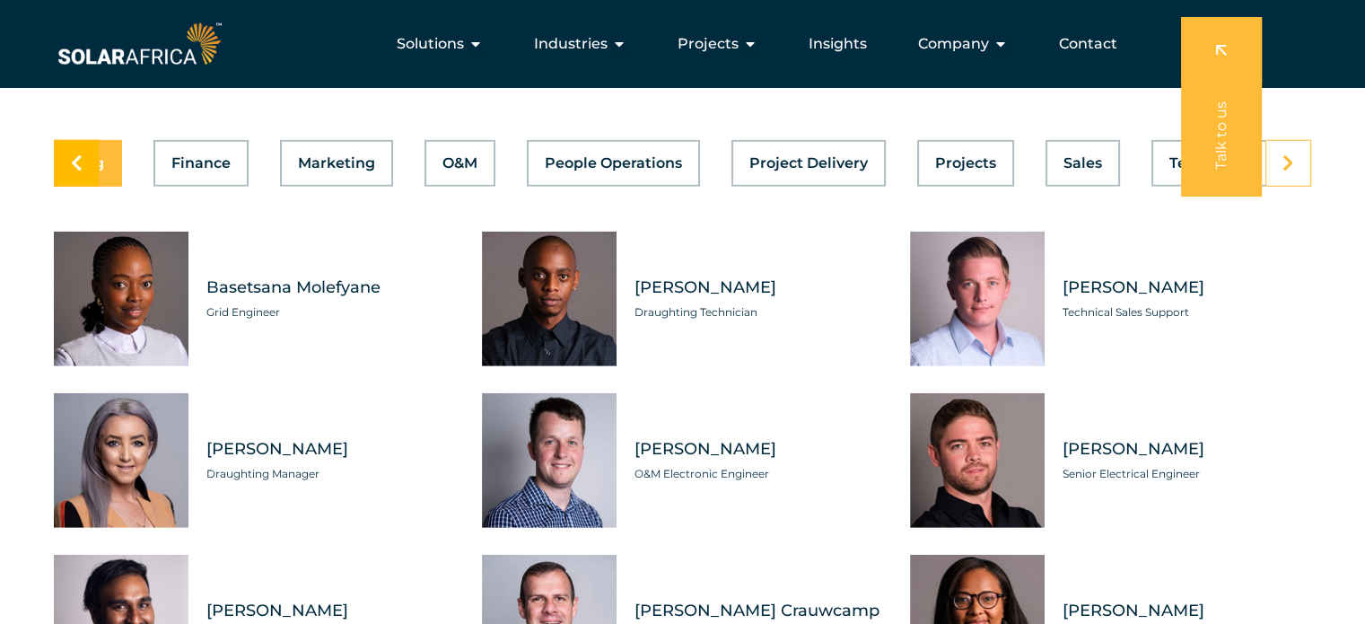
click at [86, 147] on link at bounding box center [77, 163] width 46 height 47
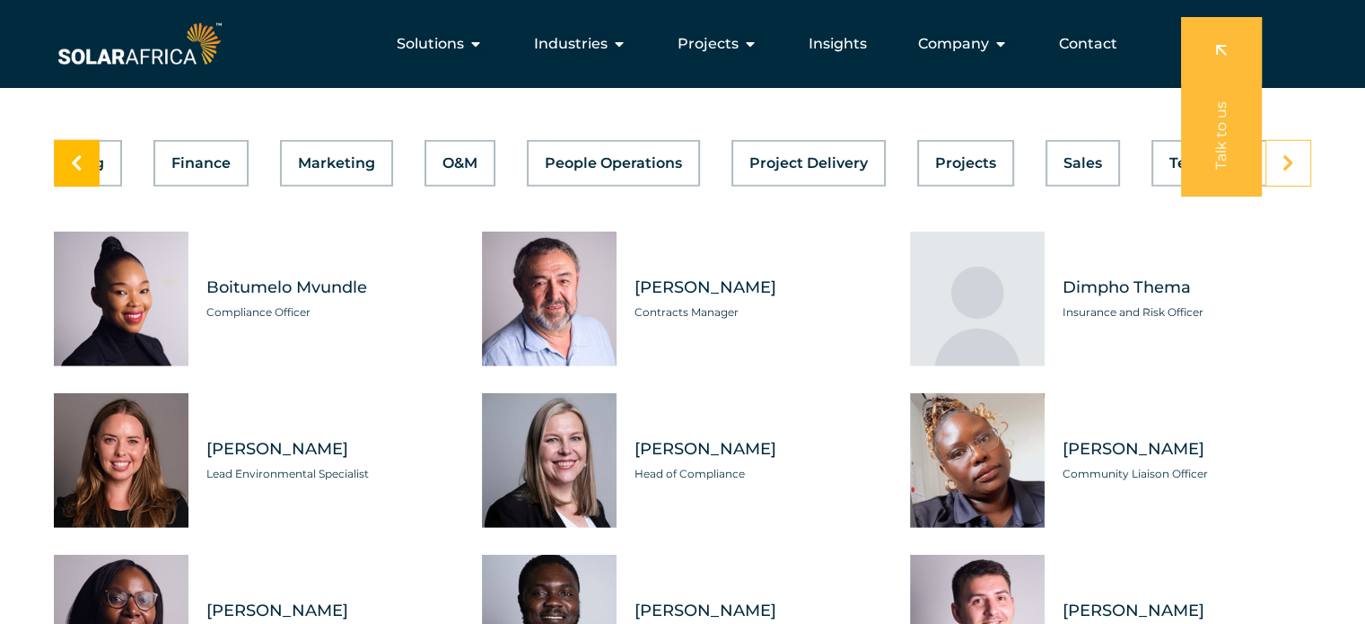
scroll to position [0, 4]
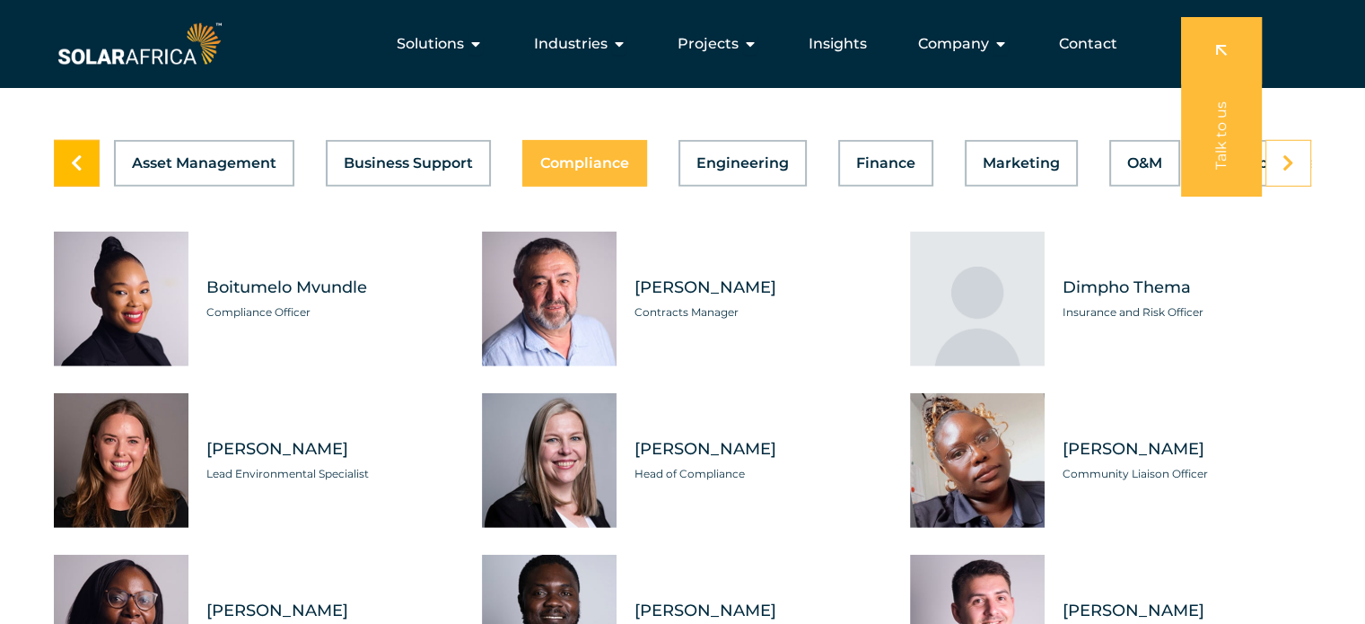
click at [86, 147] on link at bounding box center [77, 163] width 46 height 47
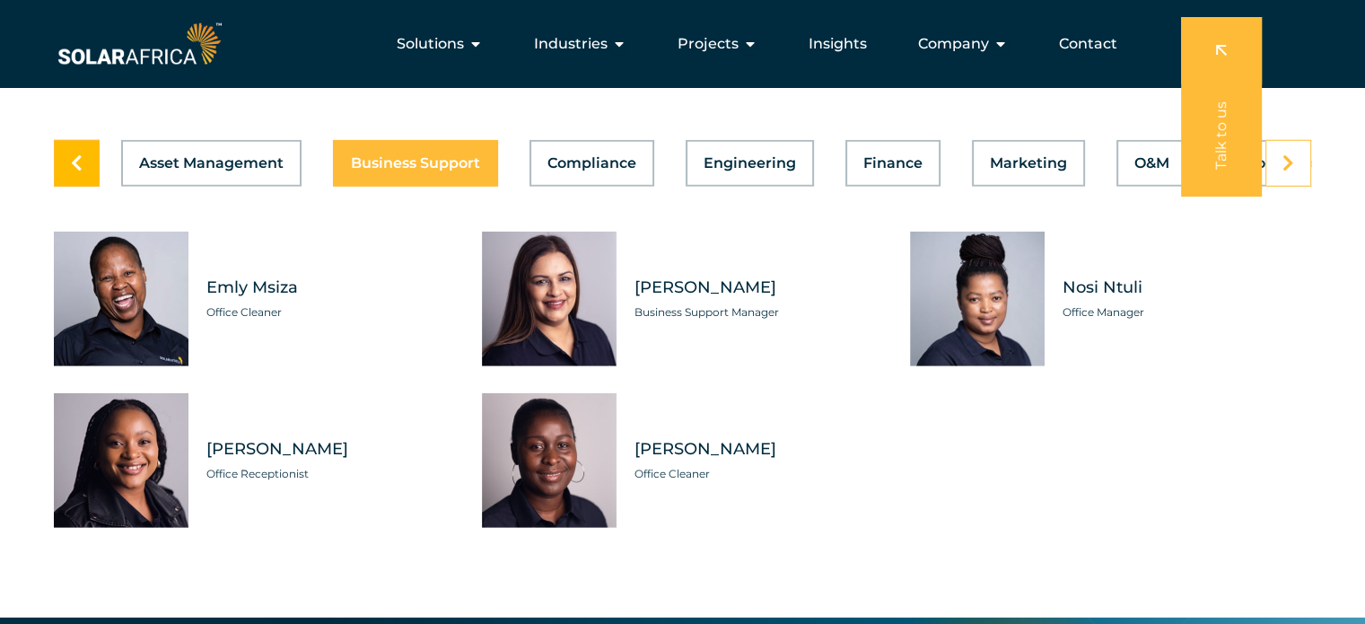
scroll to position [0, 0]
click at [86, 147] on link at bounding box center [77, 163] width 46 height 47
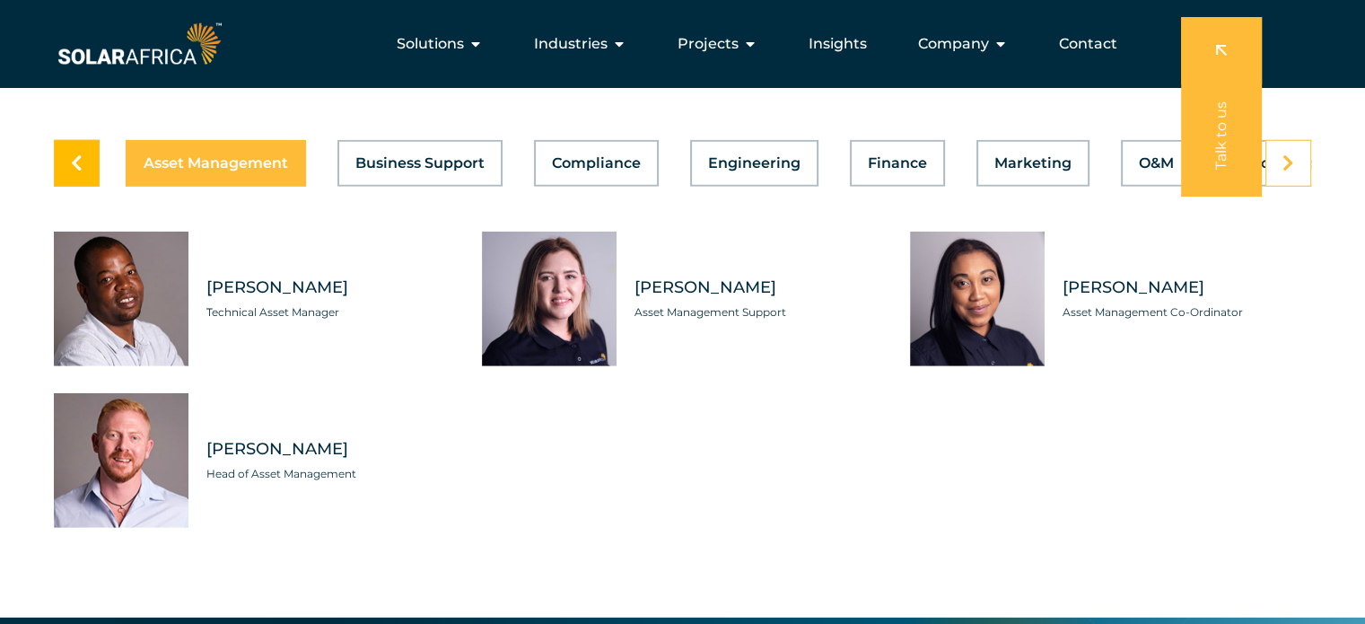
click at [86, 147] on link at bounding box center [77, 163] width 46 height 47
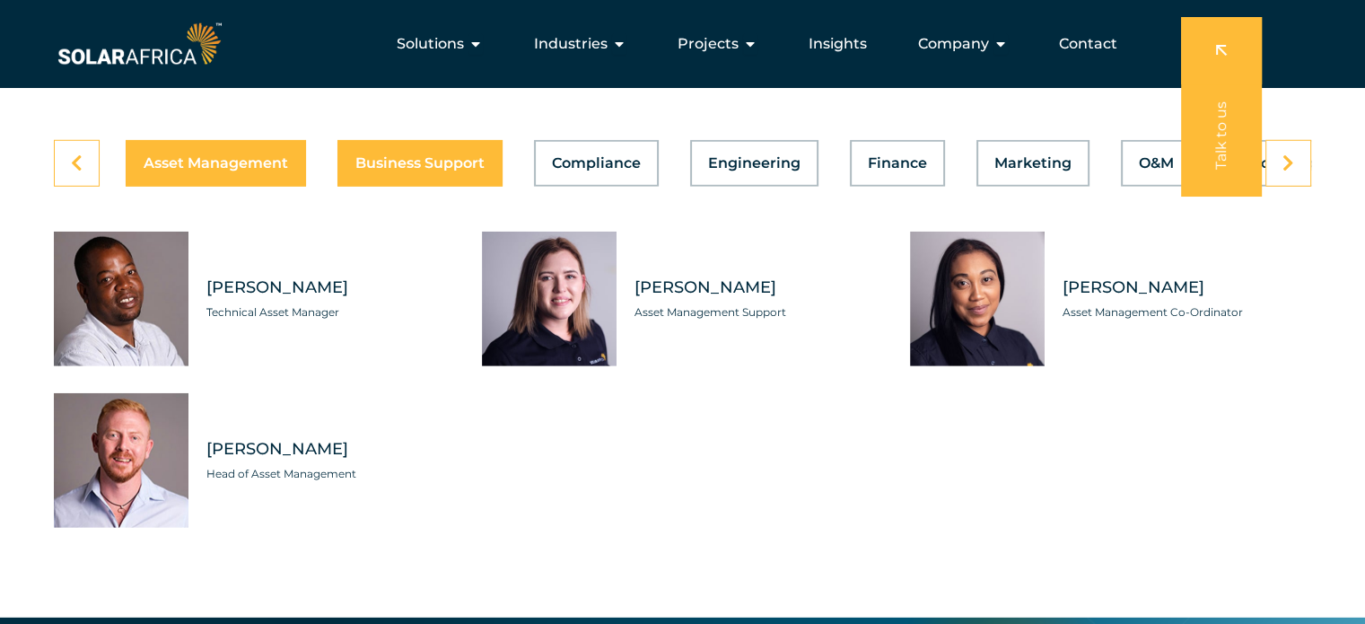
click at [430, 156] on span "Business Support" at bounding box center [419, 163] width 129 height 14
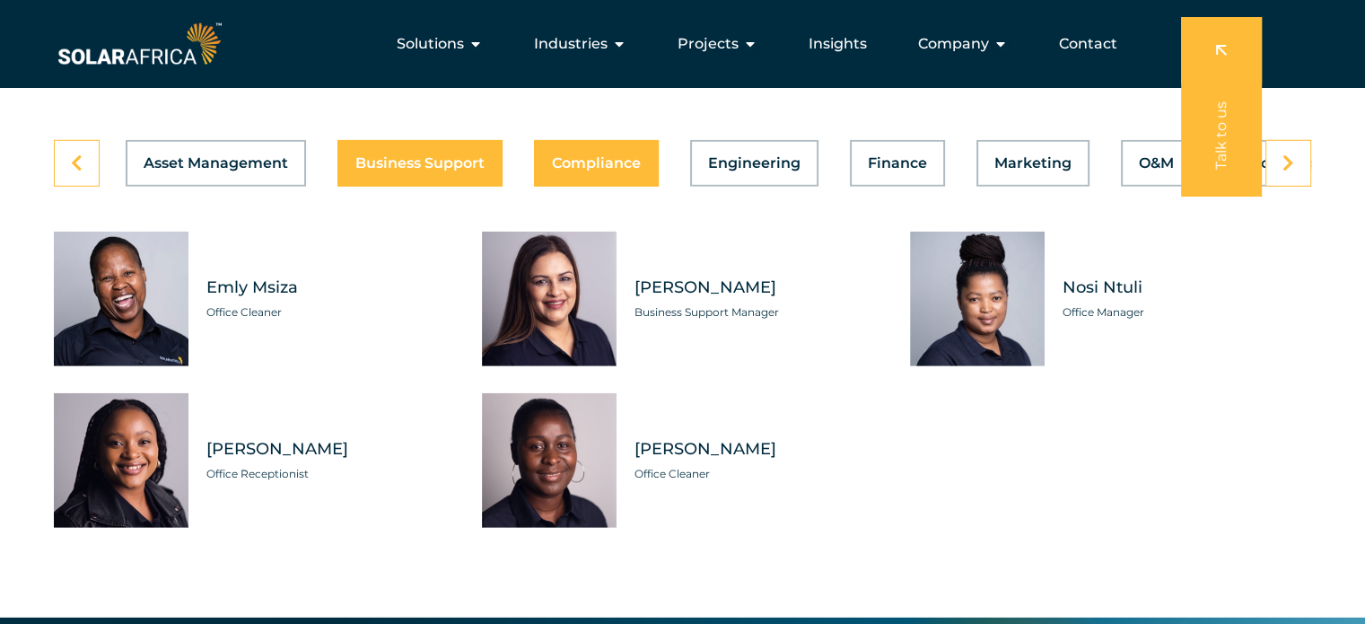
click at [587, 156] on span "Compliance" at bounding box center [596, 163] width 89 height 14
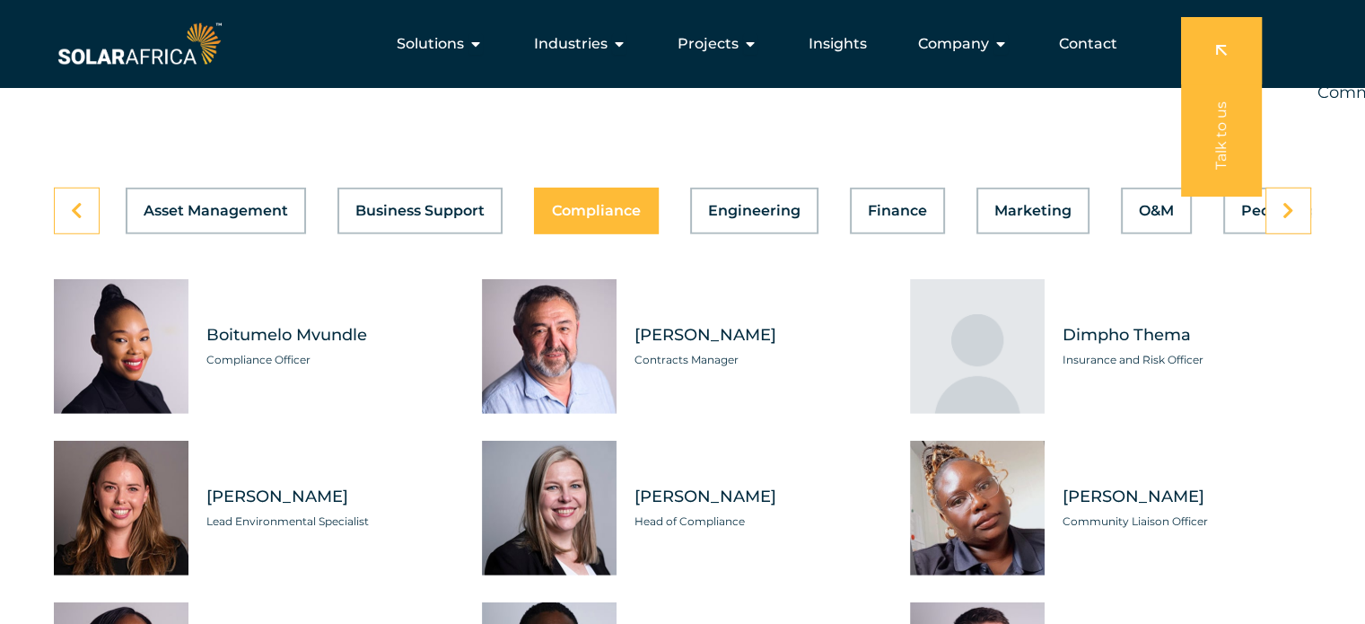
scroll to position [4977, 0]
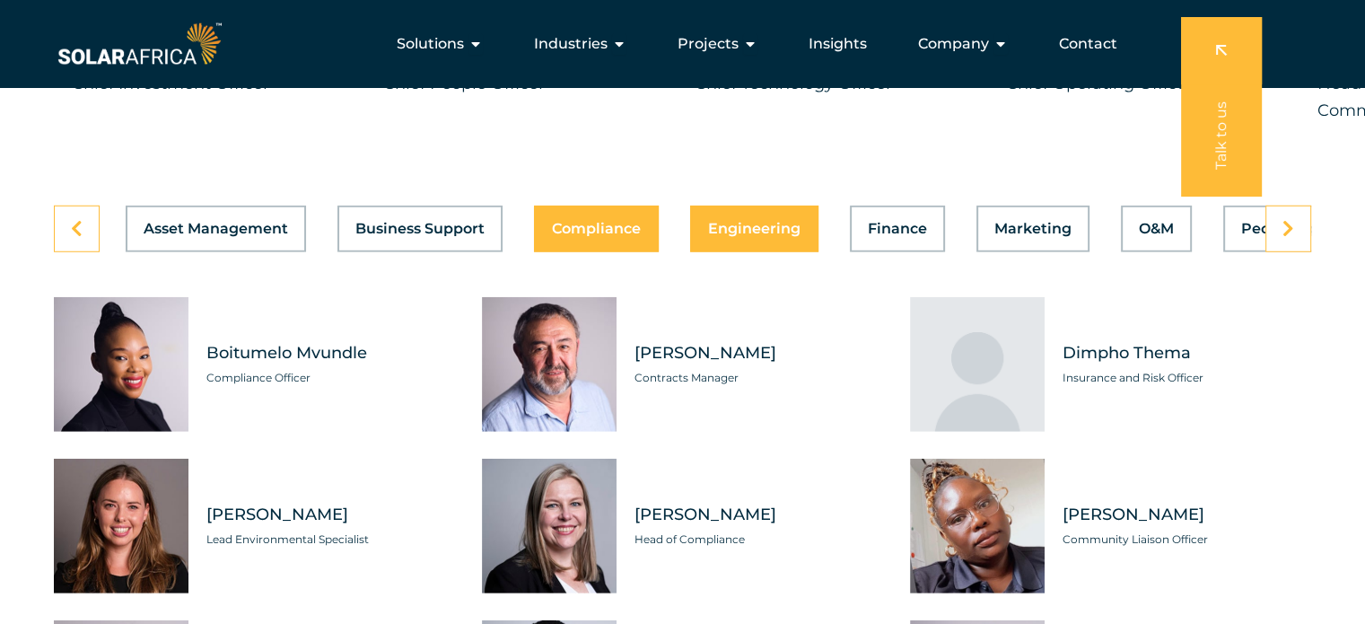
click at [765, 222] on span "Engineering" at bounding box center [754, 229] width 92 height 14
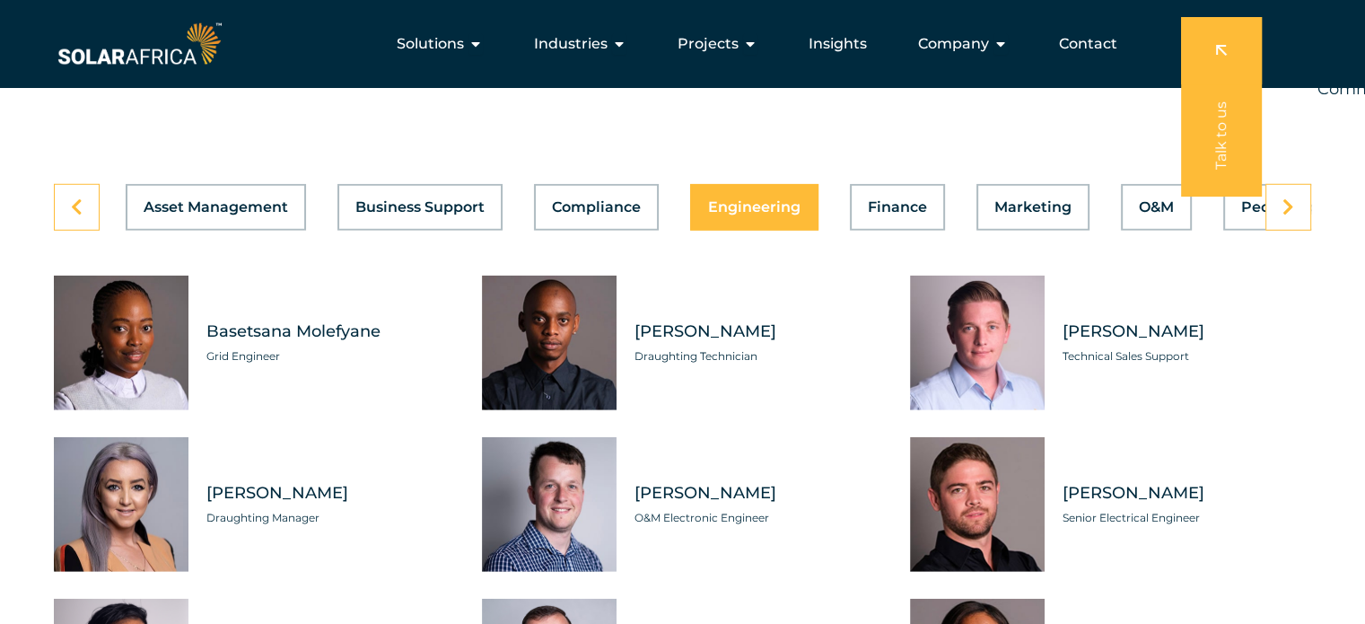
scroll to position [4989, 0]
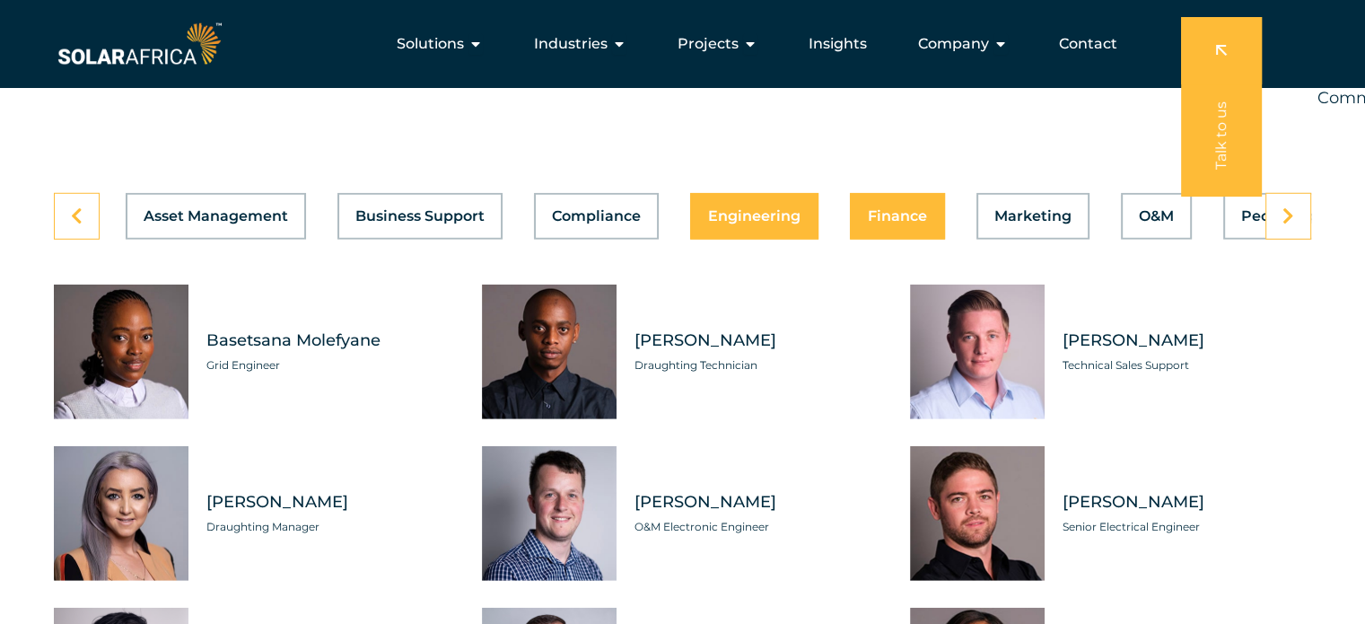
click at [904, 193] on button "Finance" at bounding box center [897, 216] width 95 height 47
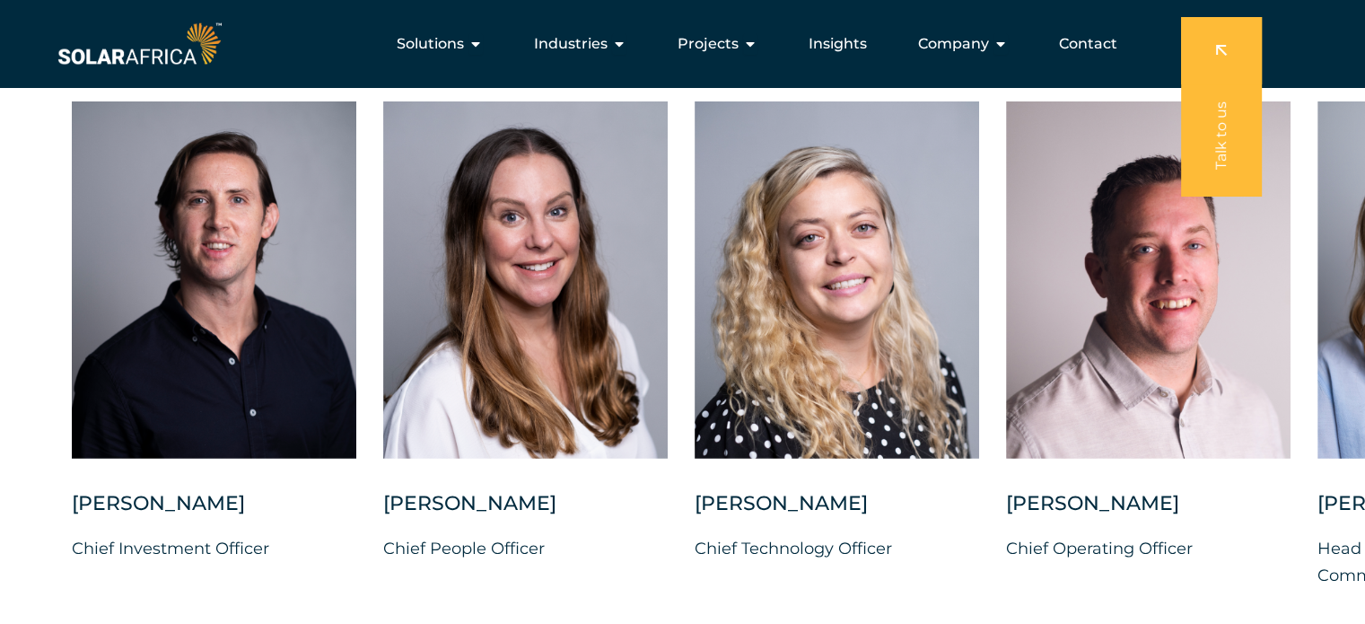
scroll to position [4502, 0]
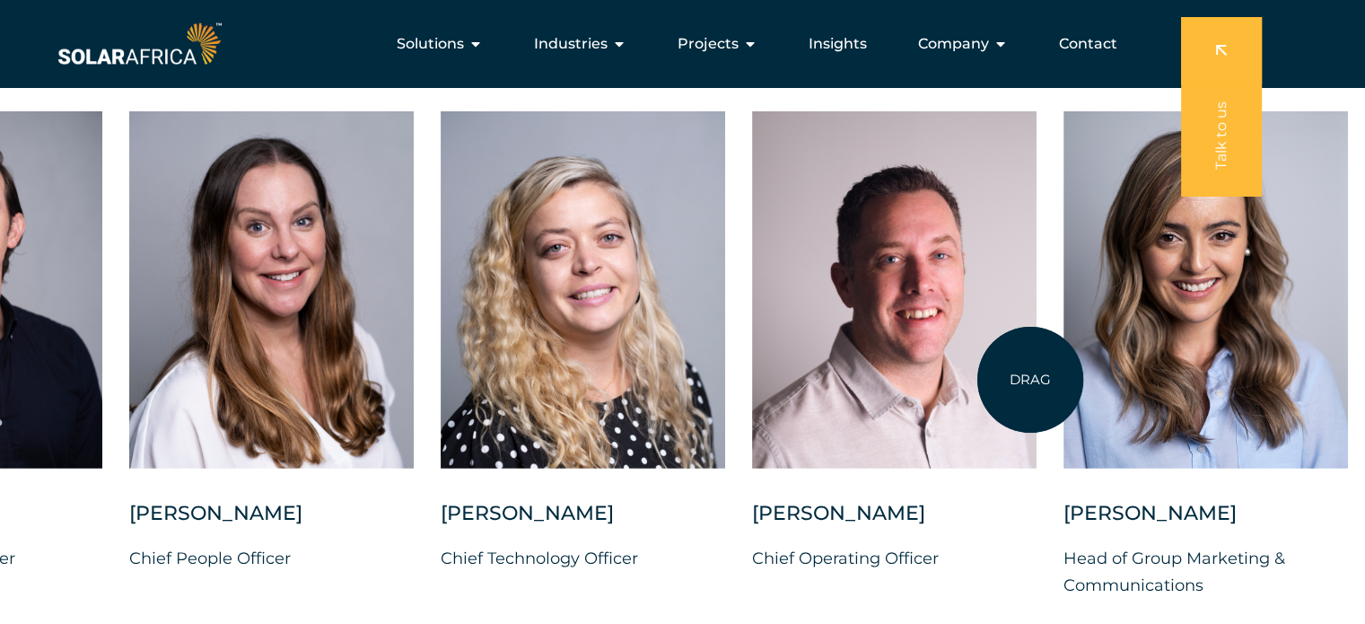
drag, startPoint x: 1284, startPoint y: 363, endPoint x: 1030, endPoint y: 380, distance: 254.6
click at [1030, 380] on div at bounding box center [894, 289] width 285 height 357
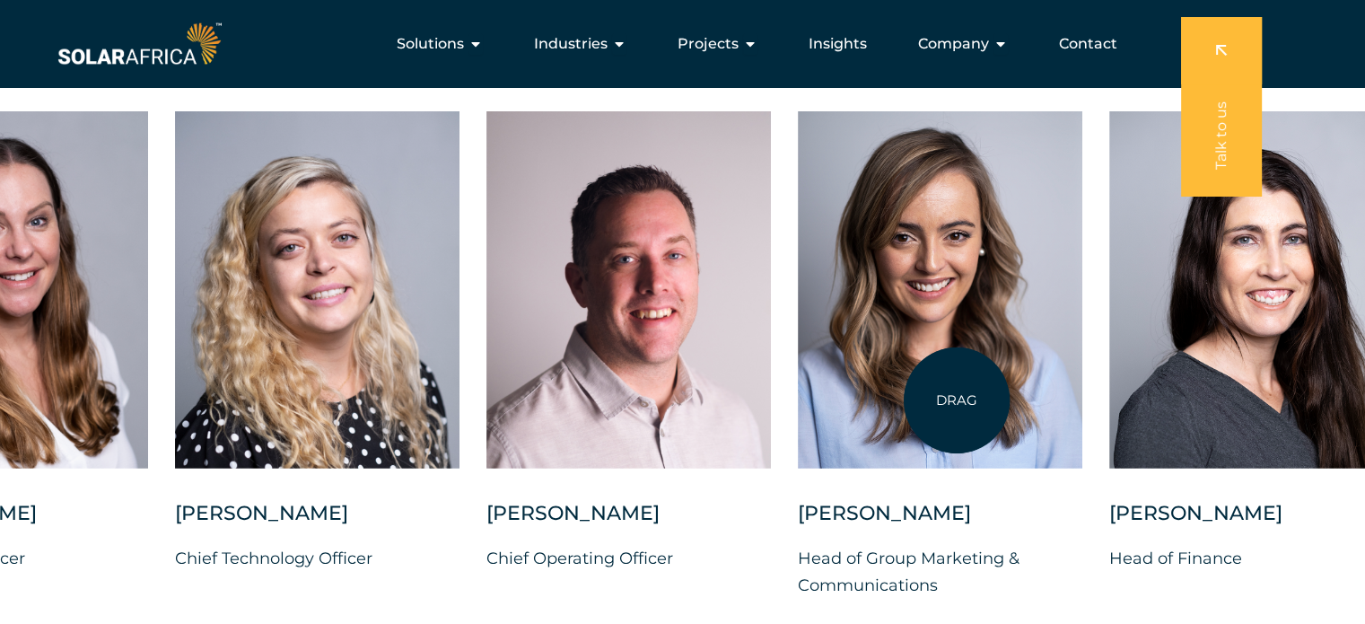
drag, startPoint x: 1165, startPoint y: 390, endPoint x: 933, endPoint y: 398, distance: 231.7
click at [933, 398] on div at bounding box center [940, 289] width 285 height 357
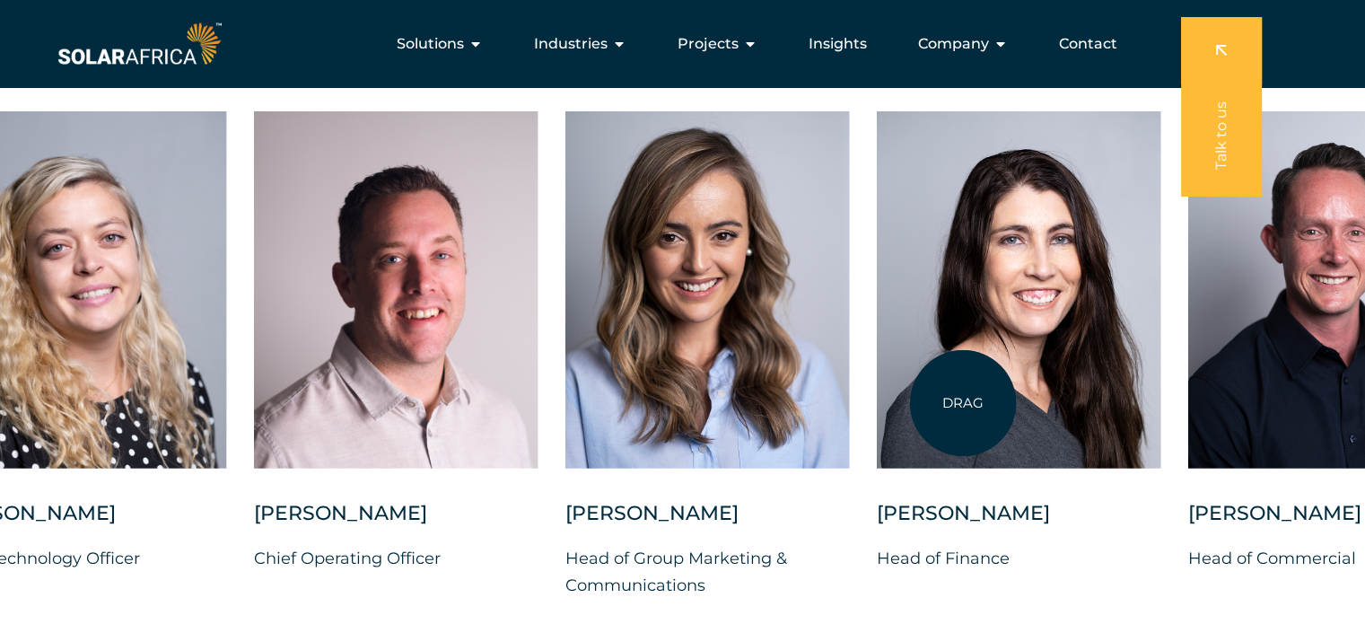
drag, startPoint x: 1095, startPoint y: 404, endPoint x: 847, endPoint y: 400, distance: 247.7
click at [877, 400] on div at bounding box center [1019, 289] width 285 height 357
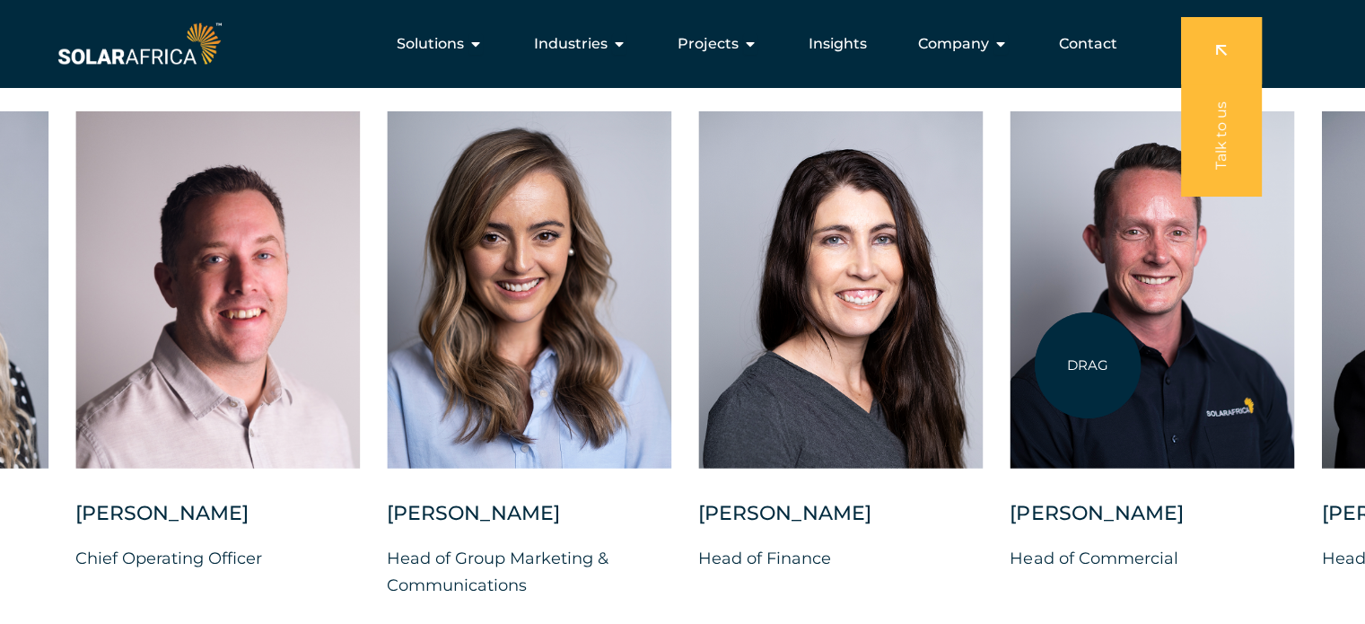
drag, startPoint x: 1088, startPoint y: 365, endPoint x: 854, endPoint y: 356, distance: 234.4
click at [1010, 356] on div at bounding box center [1152, 289] width 285 height 357
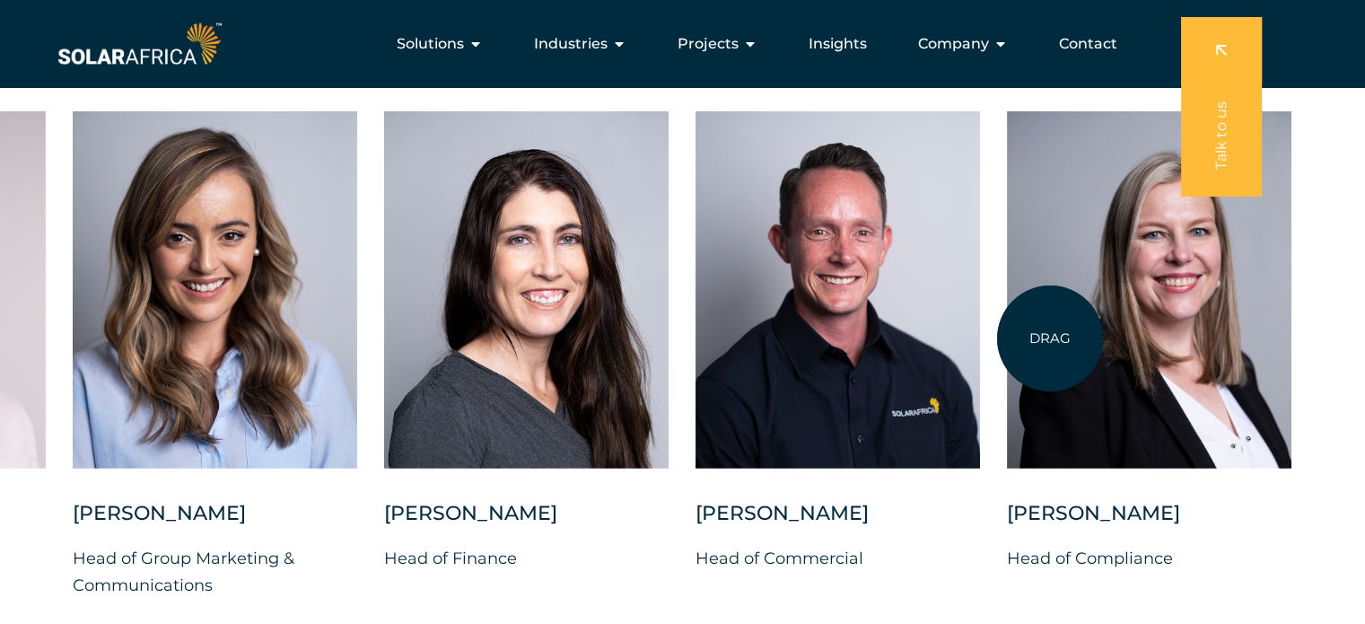
drag, startPoint x: 1050, startPoint y: 338, endPoint x: 811, endPoint y: 337, distance: 238.7
click at [811, 337] on div "Charl Alheit Chief Investment Officer Candice Seggie Chief People Officer Suné …" at bounding box center [72, 369] width 2635 height 516
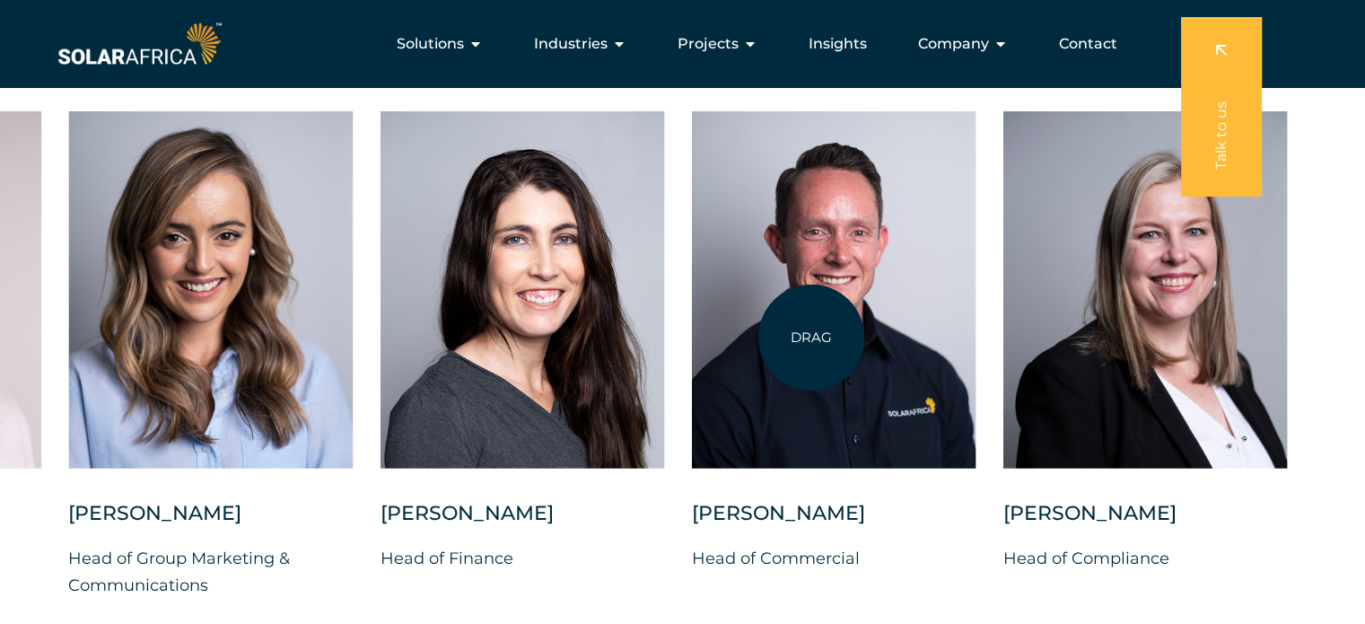
drag, startPoint x: 811, startPoint y: 337, endPoint x: 1051, endPoint y: 322, distance: 240.1
click at [976, 322] on div at bounding box center [833, 289] width 285 height 357
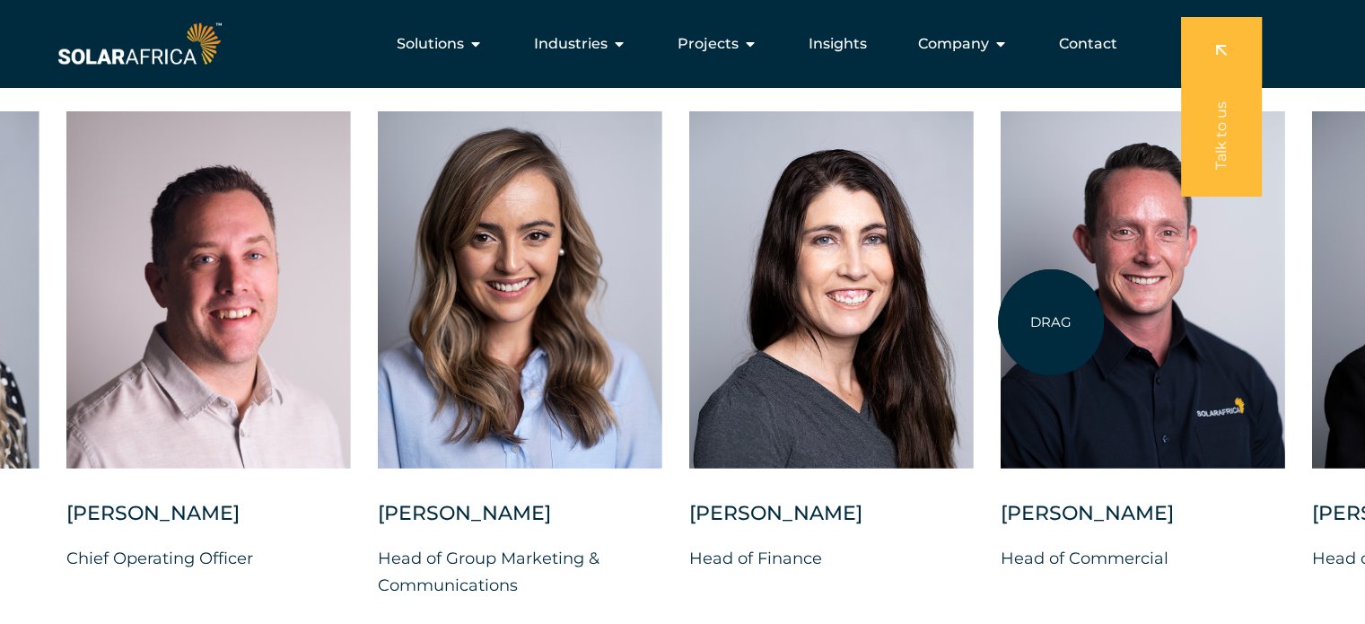
drag, startPoint x: 1051, startPoint y: 322, endPoint x: 1248, endPoint y: 301, distance: 198.6
click at [1248, 301] on div at bounding box center [1143, 289] width 285 height 357
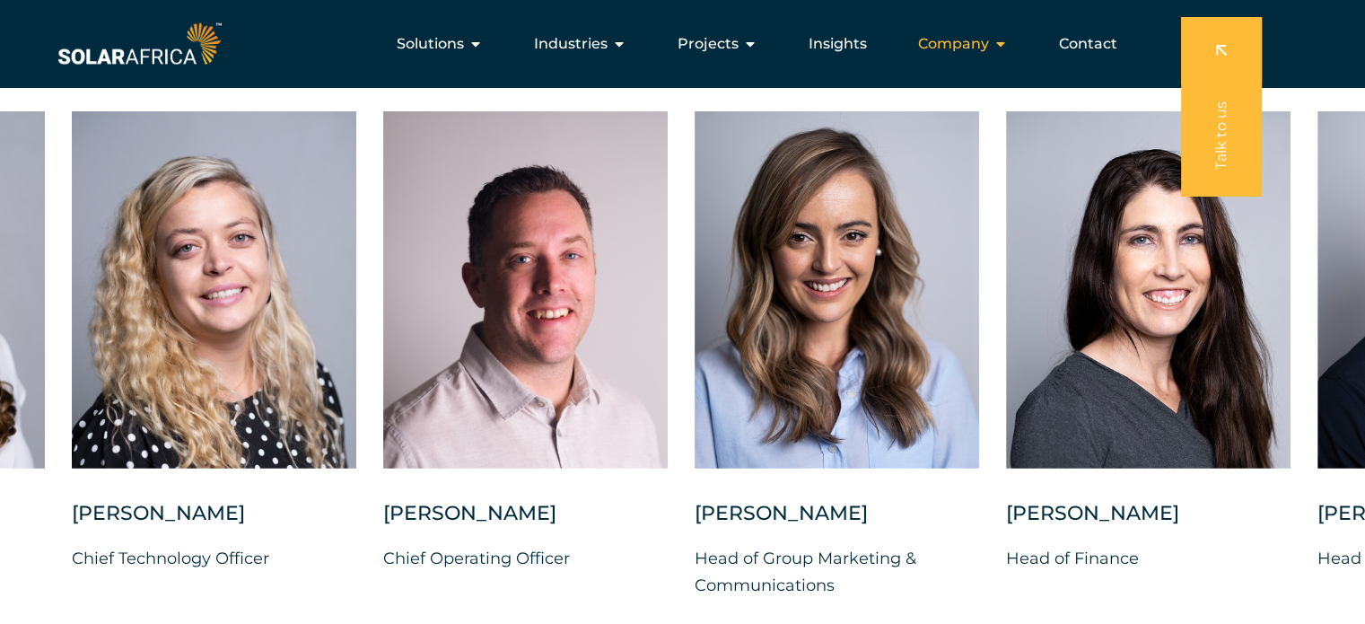
click at [965, 46] on span "Company" at bounding box center [953, 44] width 71 height 22
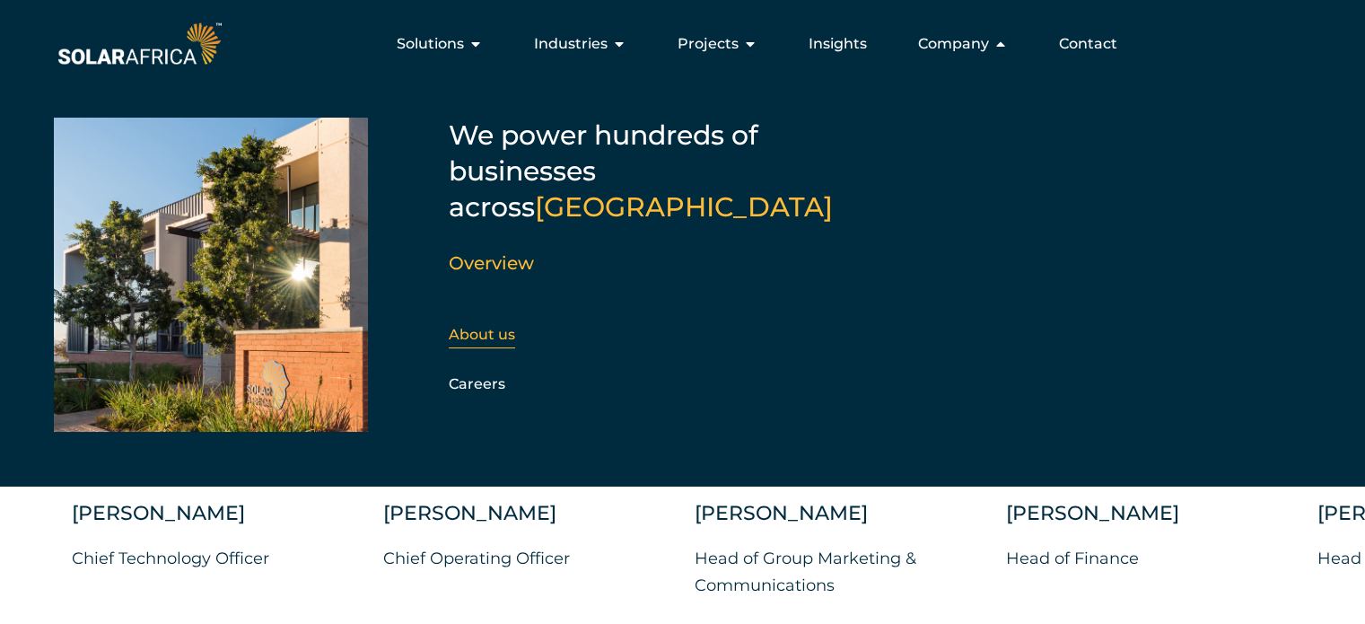
click at [486, 326] on link "About us" at bounding box center [482, 334] width 66 height 17
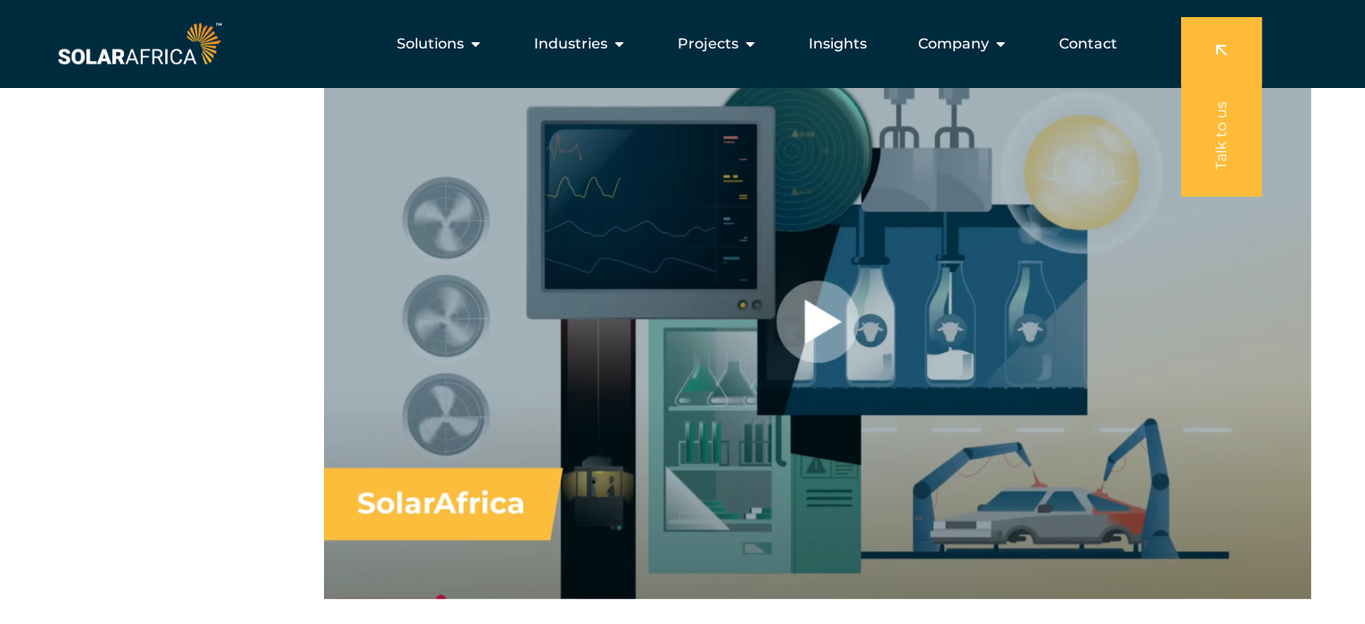
scroll to position [1102, 0]
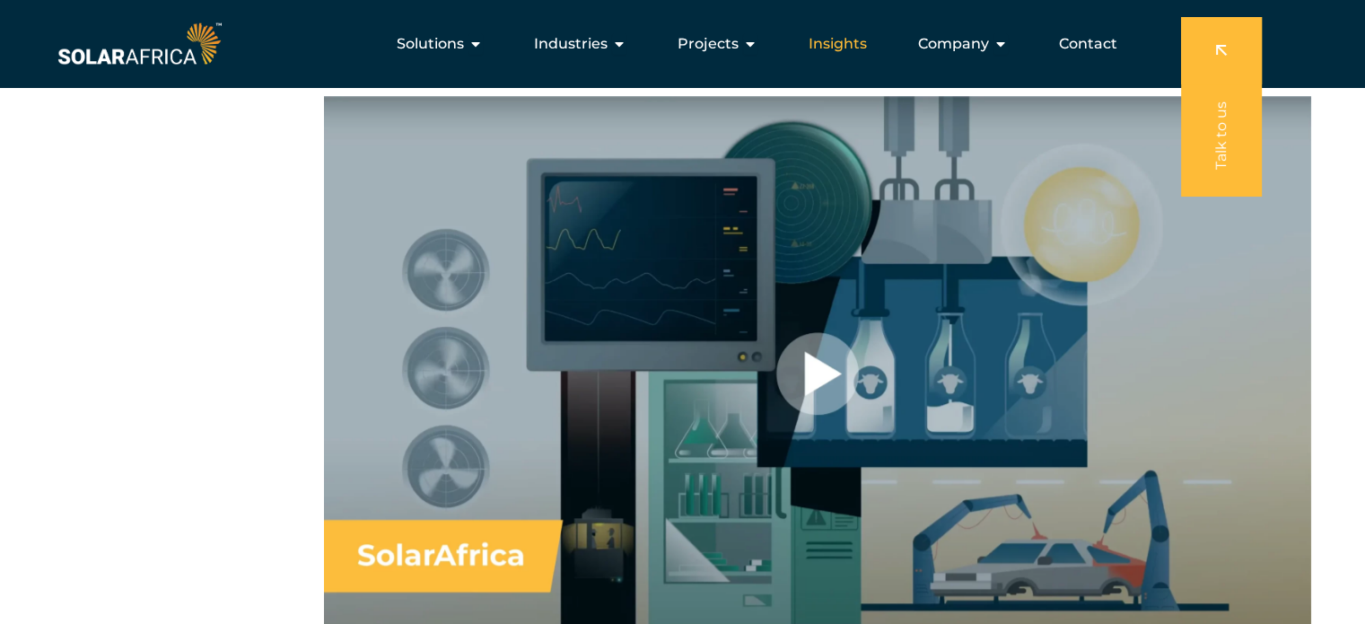
click at [826, 38] on span "Insights" at bounding box center [838, 44] width 58 height 22
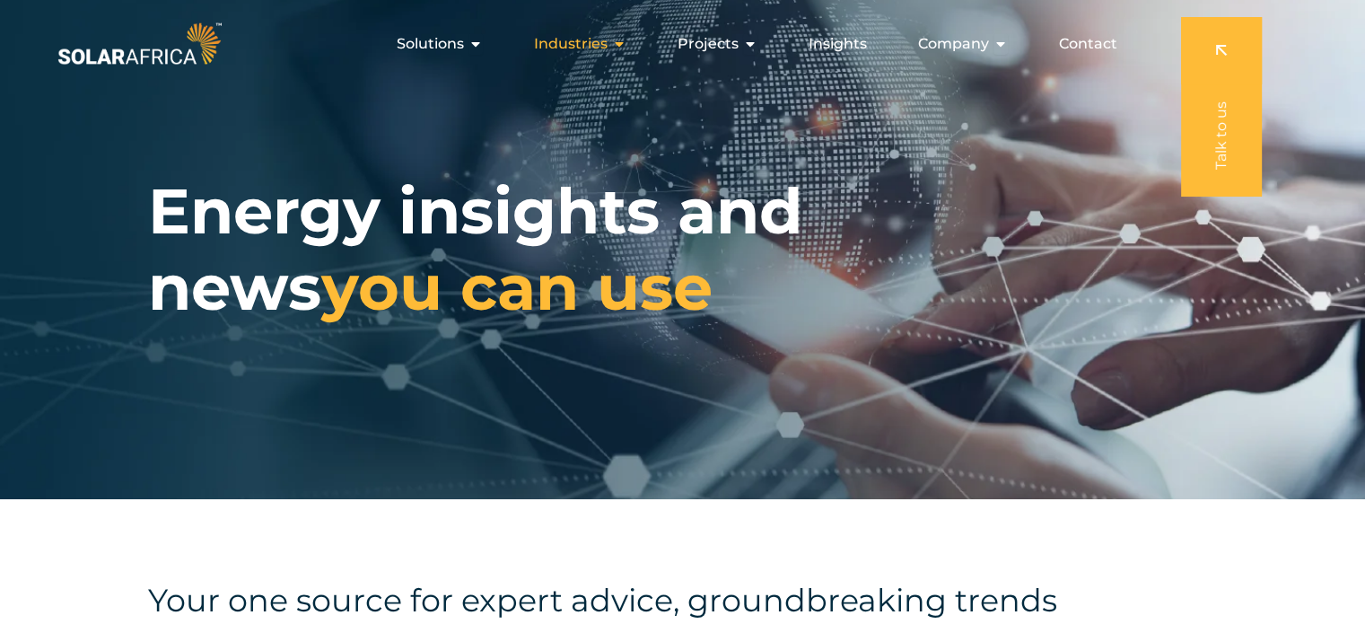
click at [577, 39] on span "Industries" at bounding box center [571, 44] width 74 height 22
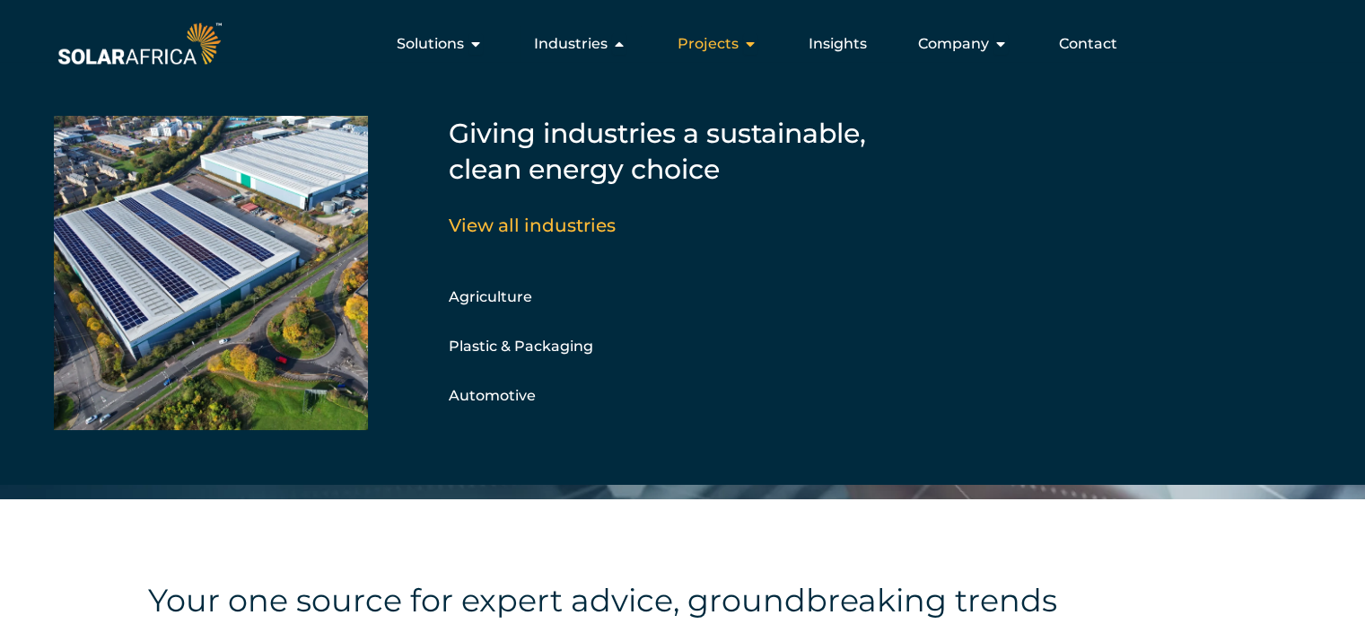
click at [715, 35] on span "Projects" at bounding box center [708, 44] width 61 height 22
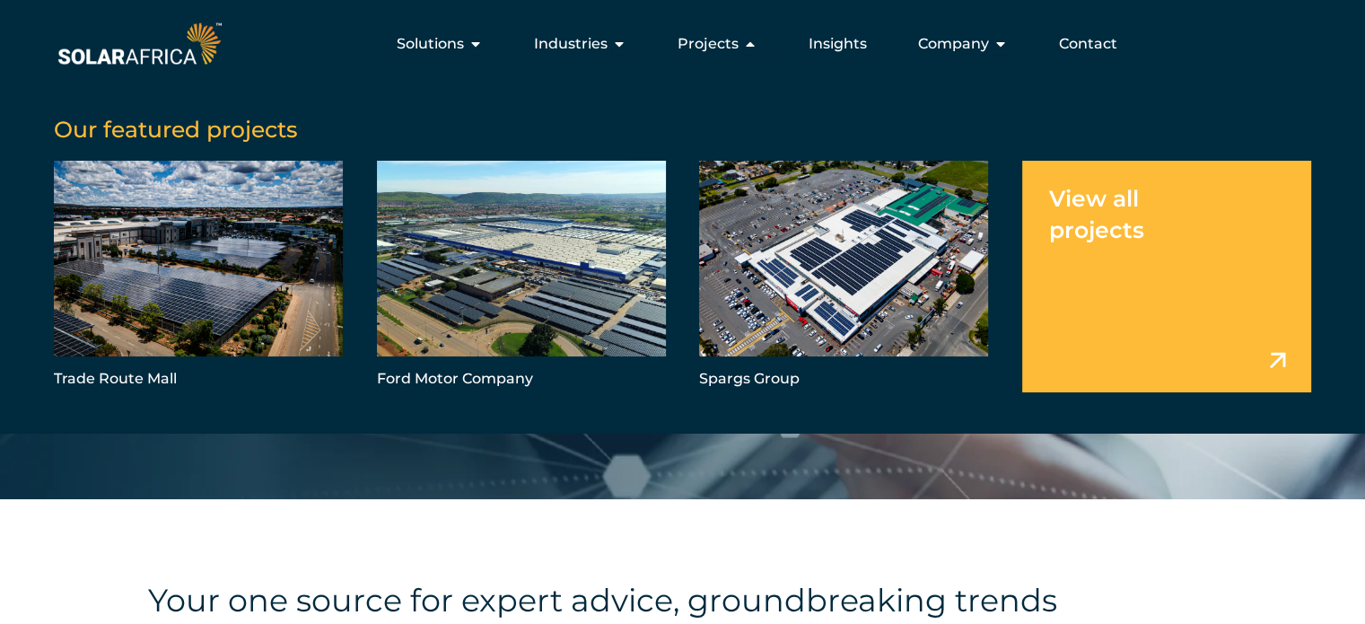
click at [828, 42] on span "Insights" at bounding box center [838, 44] width 58 height 22
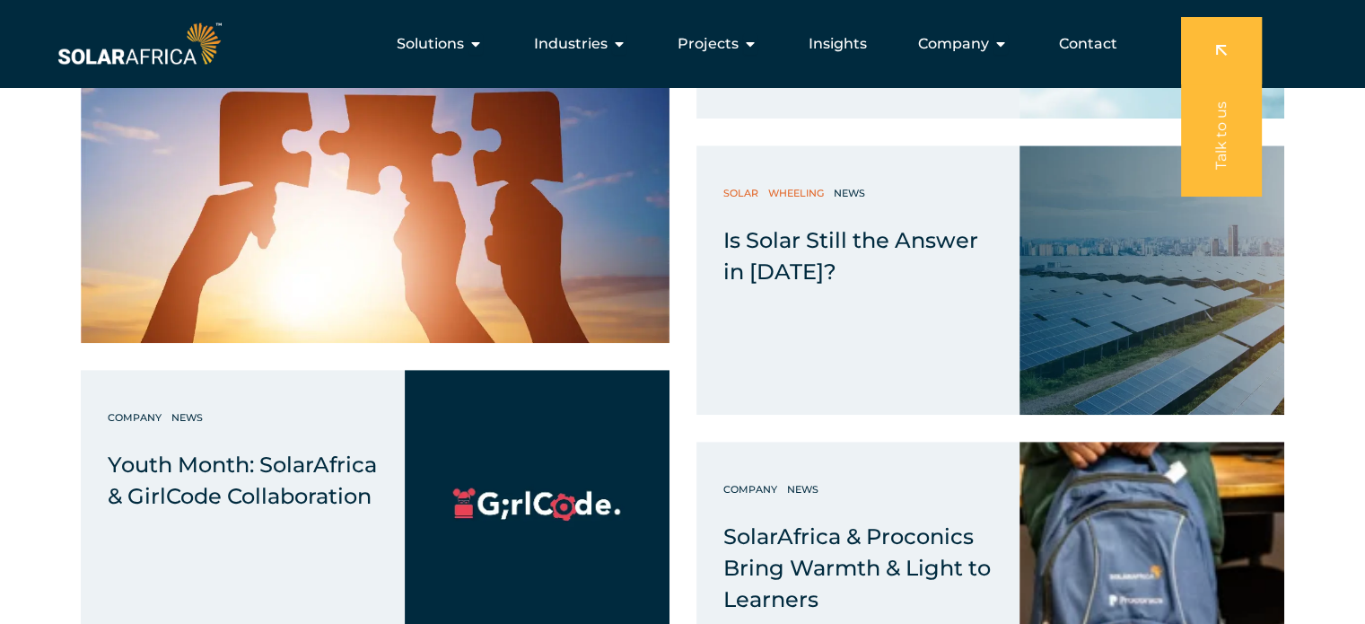
scroll to position [965, 0]
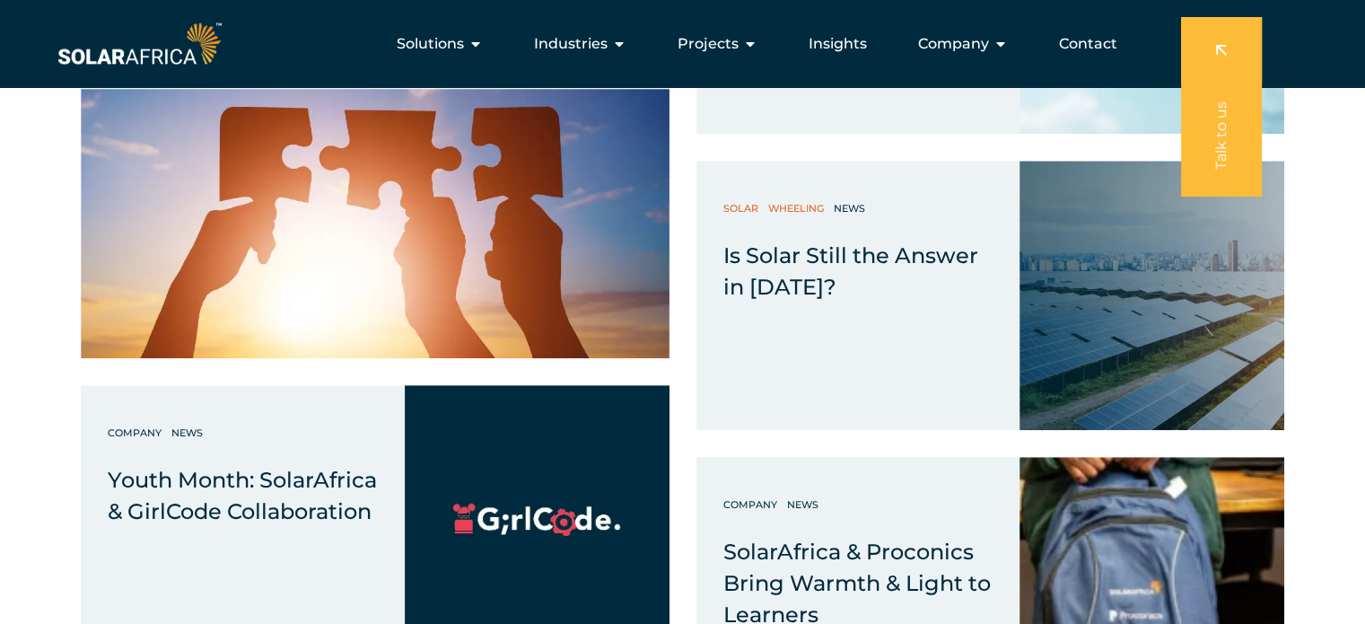
click at [819, 39] on span "Insights" at bounding box center [838, 44] width 58 height 22
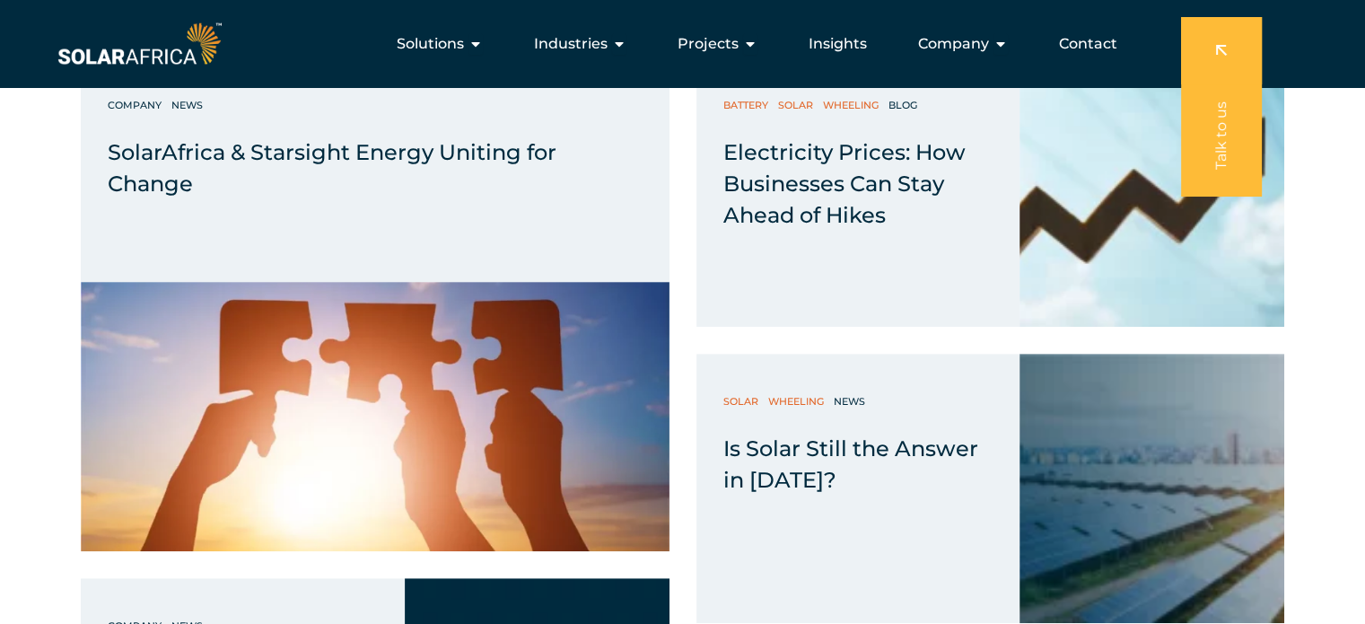
scroll to position [650, 0]
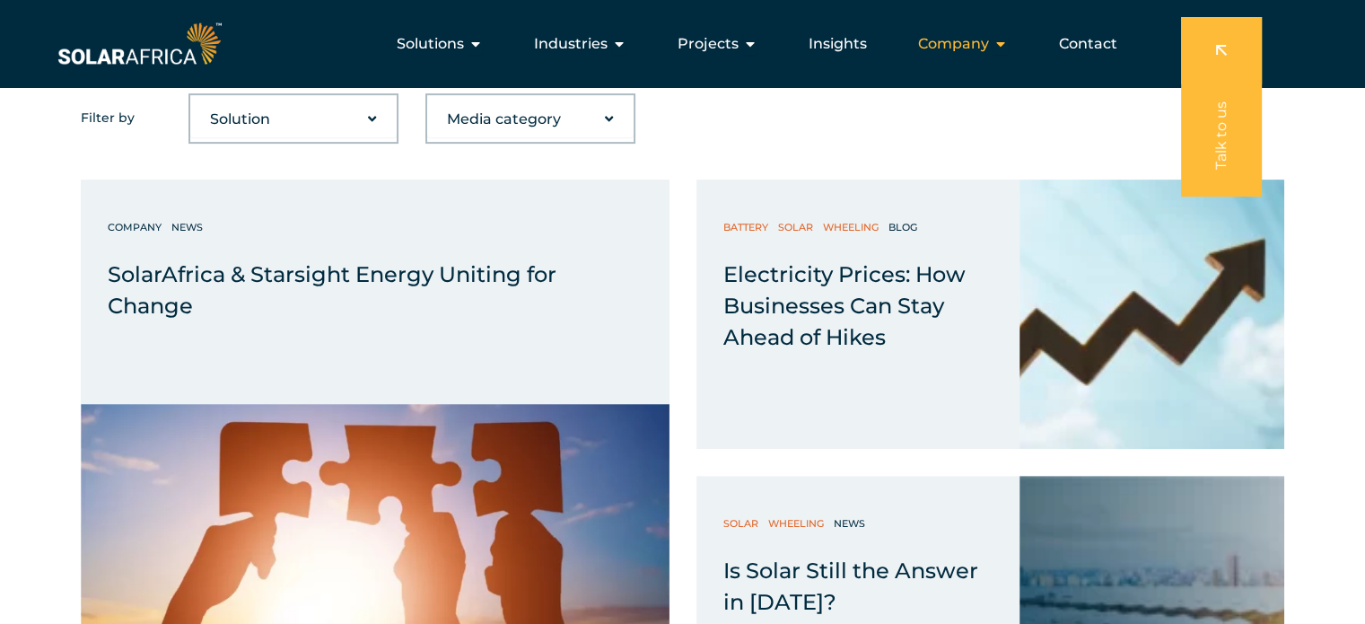
click at [976, 40] on span "Company" at bounding box center [953, 44] width 71 height 22
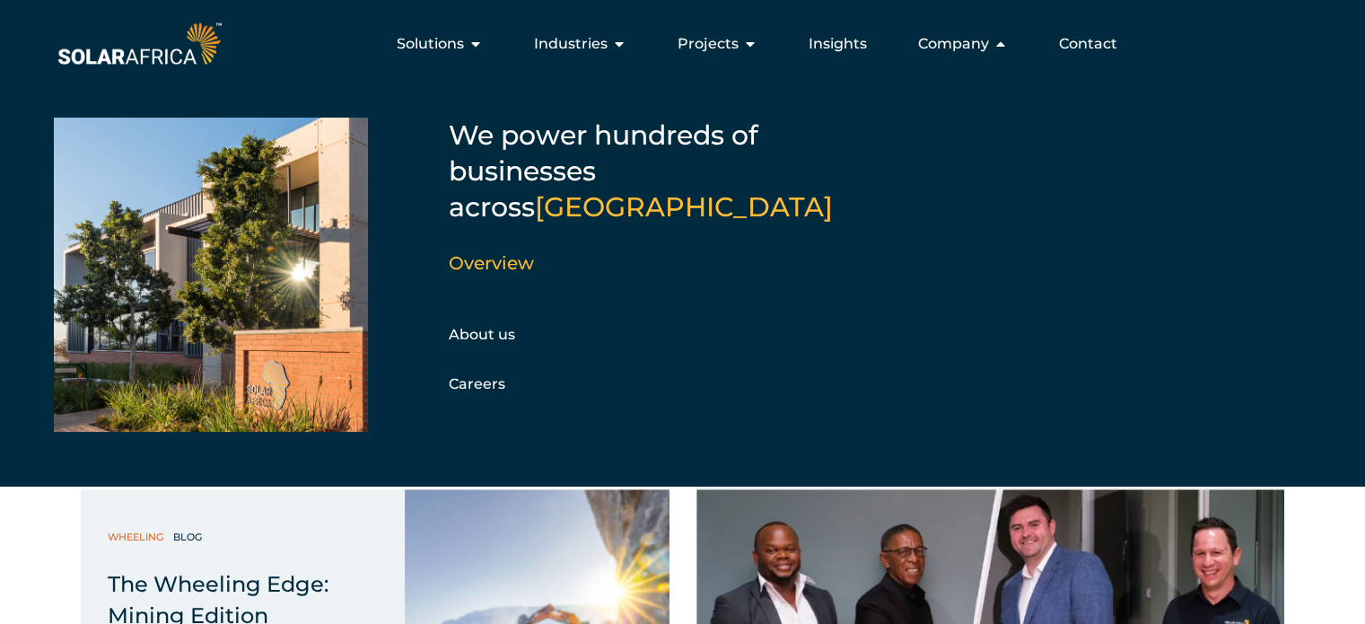
scroll to position [1099, 0]
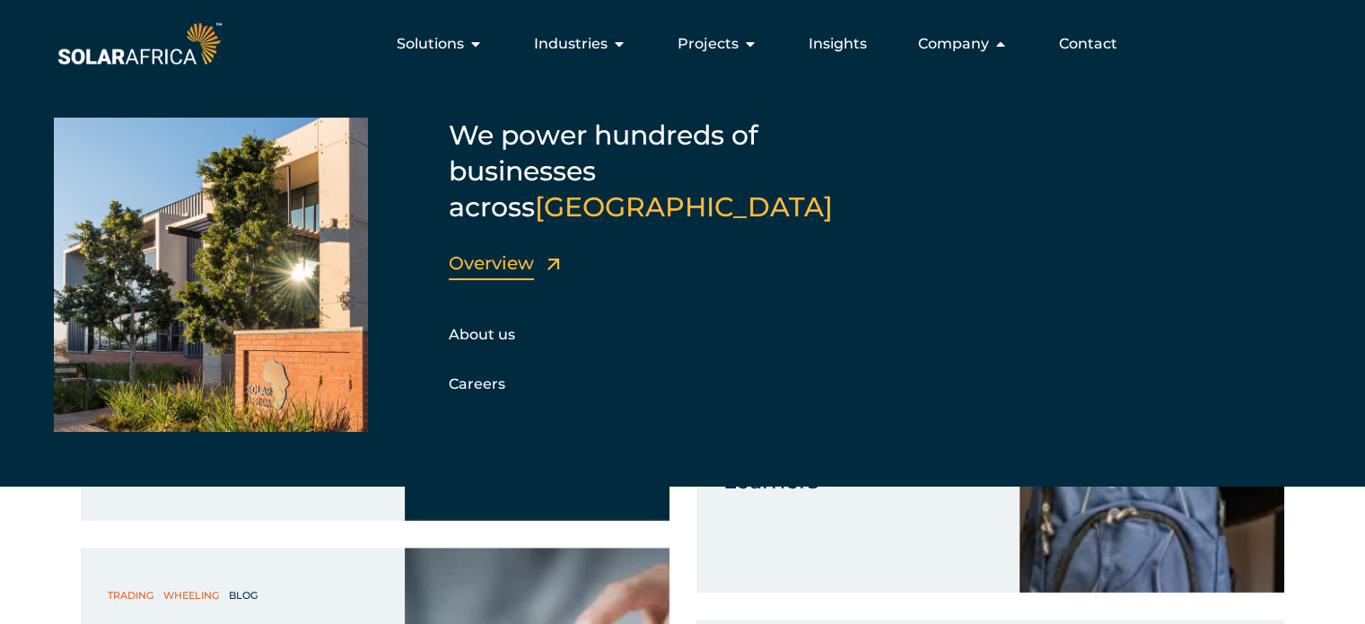
click at [525, 252] on link "Overview" at bounding box center [491, 263] width 85 height 22
